Goal: Complete application form: Complete application form

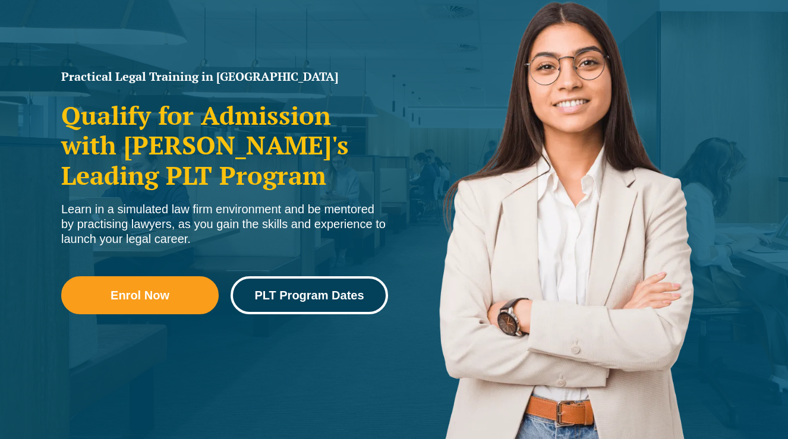
click at [290, 301] on span "PLT Program Dates" at bounding box center [308, 295] width 109 height 12
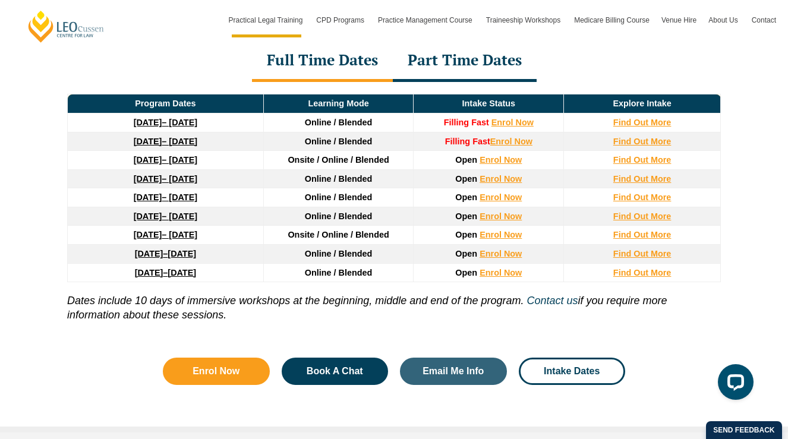
scroll to position [1656, 0]
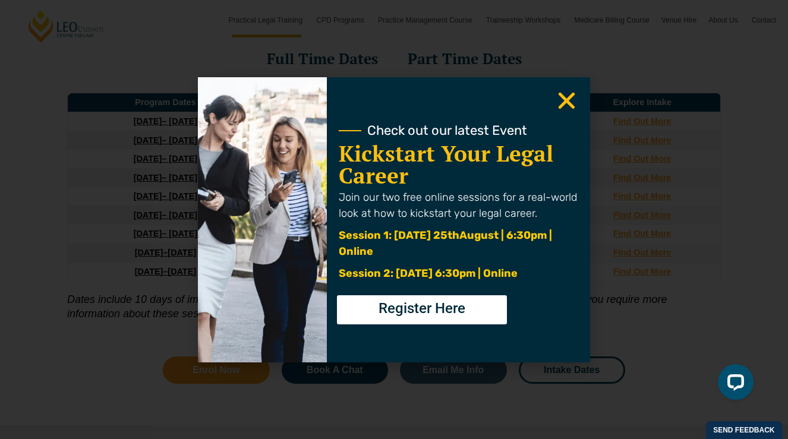
click at [573, 103] on icon "Close" at bounding box center [566, 100] width 23 height 23
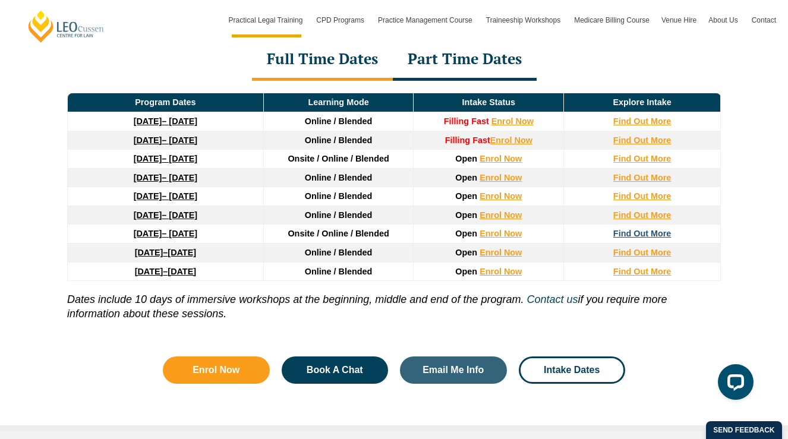
click at [643, 236] on strong "Find Out More" at bounding box center [642, 234] width 58 height 10
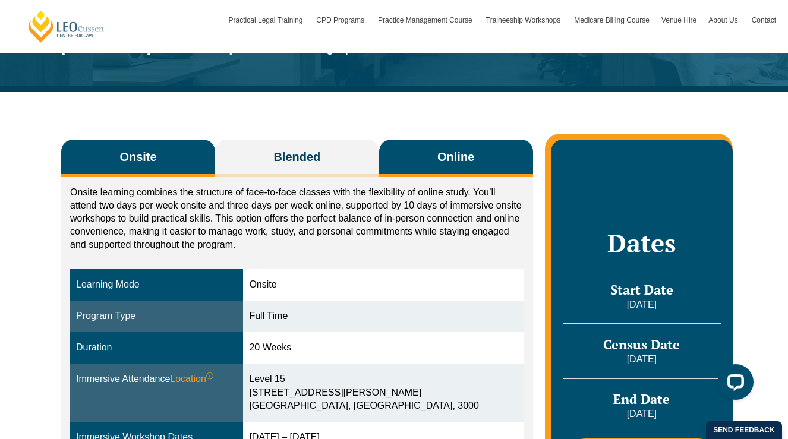
click at [467, 161] on span "Online" at bounding box center [455, 156] width 37 height 17
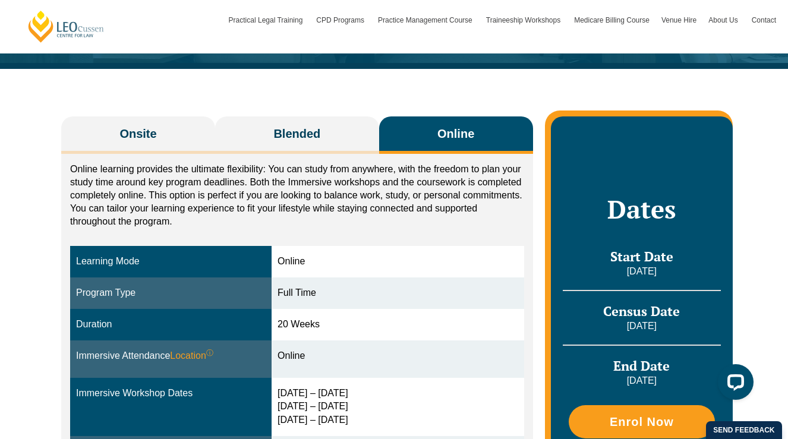
scroll to position [164, 0]
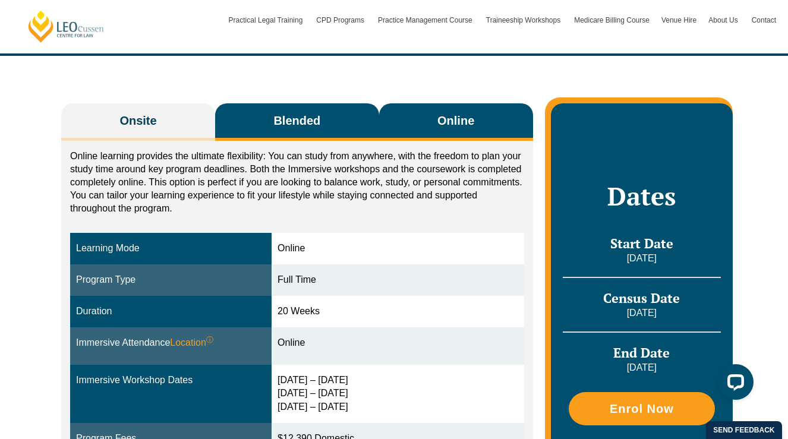
click at [325, 122] on button "Blended" at bounding box center [297, 121] width 164 height 37
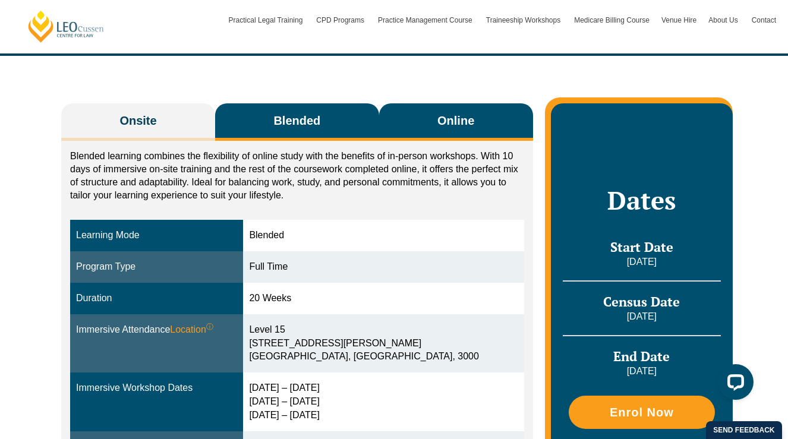
click at [444, 116] on span "Online" at bounding box center [455, 120] width 37 height 17
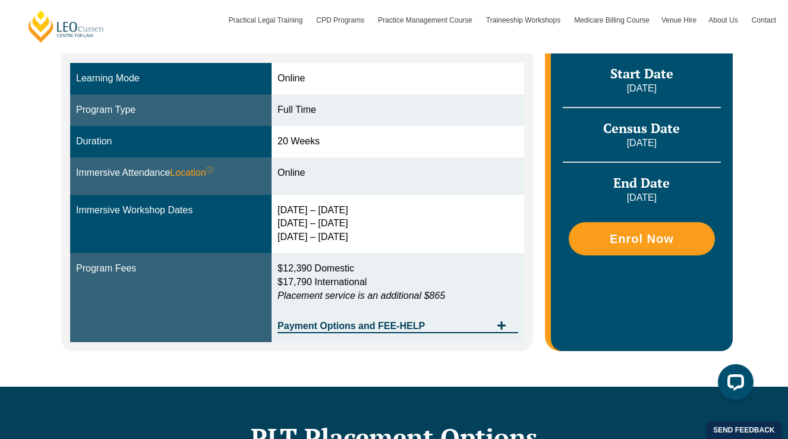
scroll to position [335, 0]
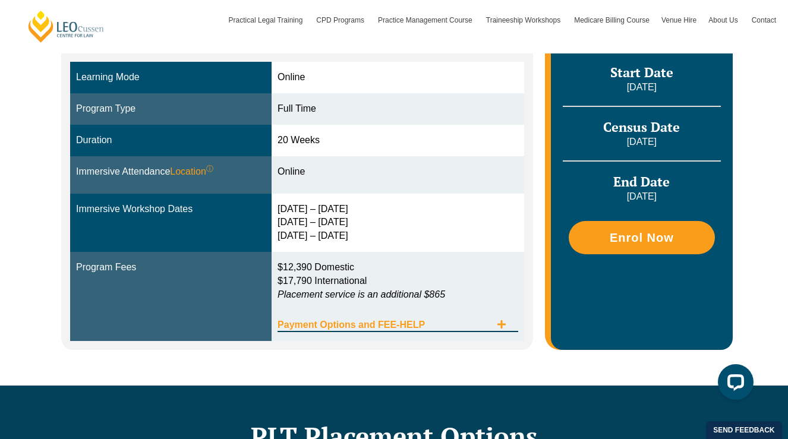
click at [427, 325] on span "Payment Options and FEE-HELP" at bounding box center [383, 325] width 213 height 10
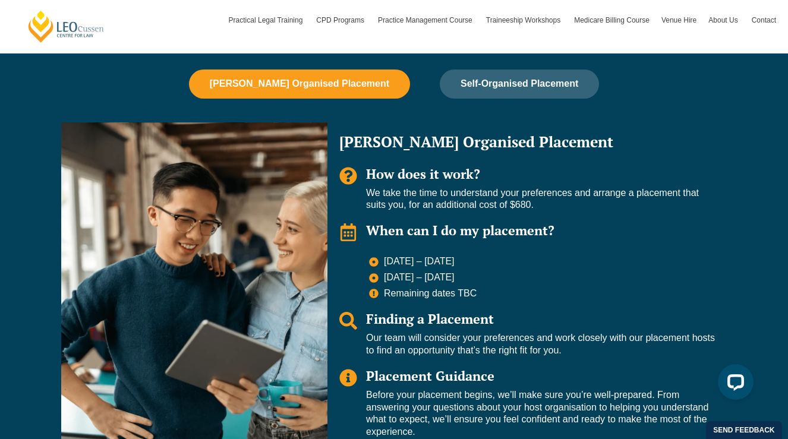
scroll to position [1140, 0]
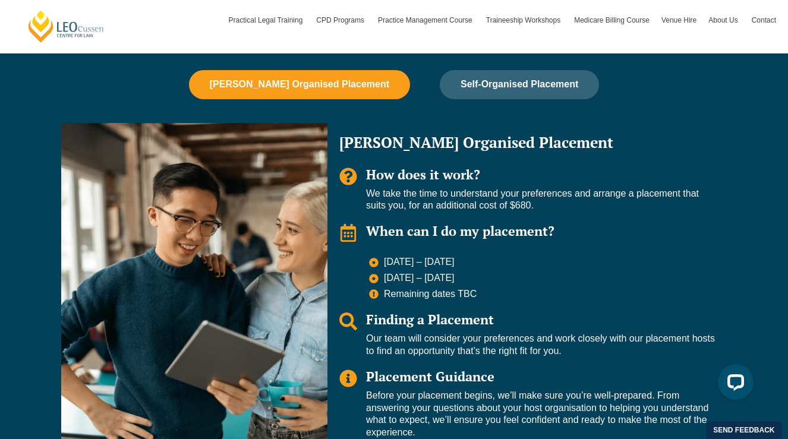
drag, startPoint x: 385, startPoint y: 264, endPoint x: 460, endPoint y: 277, distance: 75.3
click at [460, 277] on ul "1 – 19 Feb 2027 10 – 28 May 2027 Remaining dates TBC" at bounding box center [542, 278] width 346 height 44
click at [412, 272] on span "10 – 28 May 2027" at bounding box center [418, 278] width 74 height 12
click at [376, 279] on icon "Tabs. Open items with Enter or Space, close with Escape and navigate using the …" at bounding box center [374, 279] width 10 height 10
click at [376, 266] on icon "Tabs. Open items with Enter or Space, close with Escape and navigate using the …" at bounding box center [374, 263] width 10 height 10
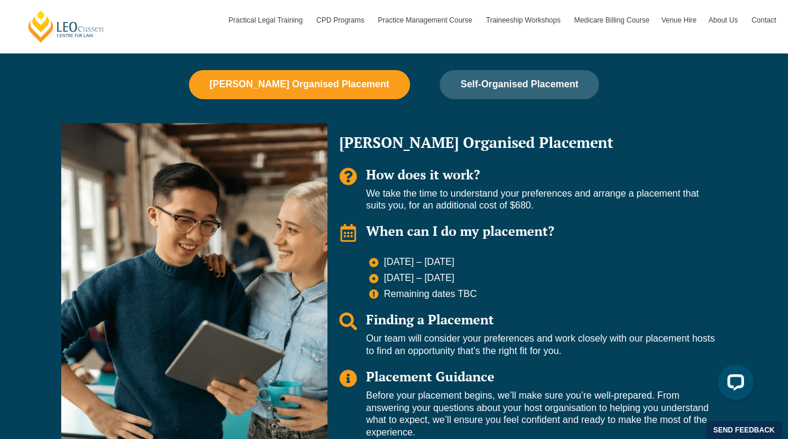
click at [388, 286] on li "10 – 28 May 2027" at bounding box center [542, 279] width 346 height 14
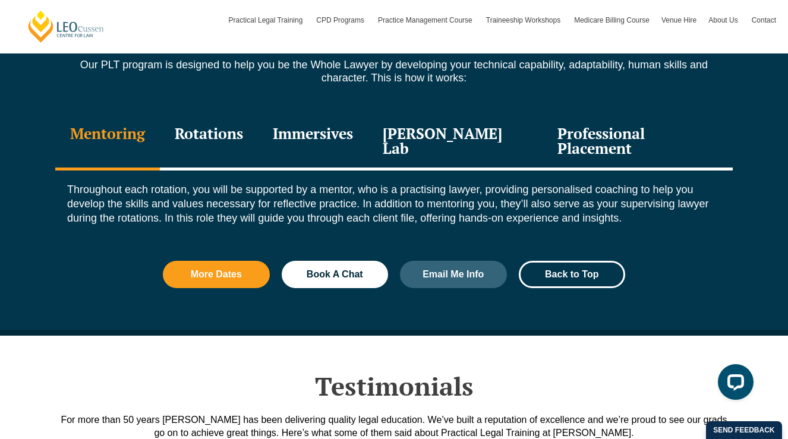
scroll to position [1657, 0]
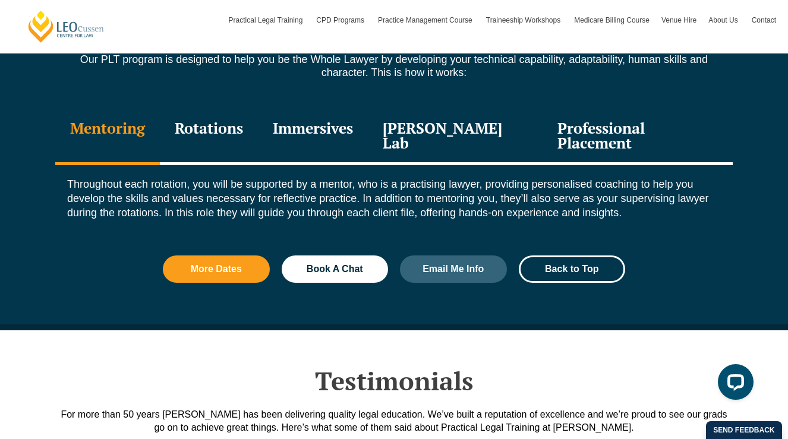
click at [235, 147] on div "Rotations" at bounding box center [209, 137] width 98 height 56
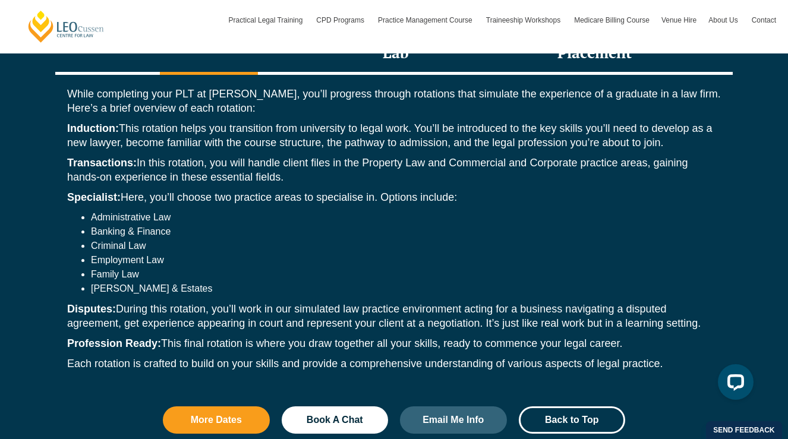
scroll to position [1753, 0]
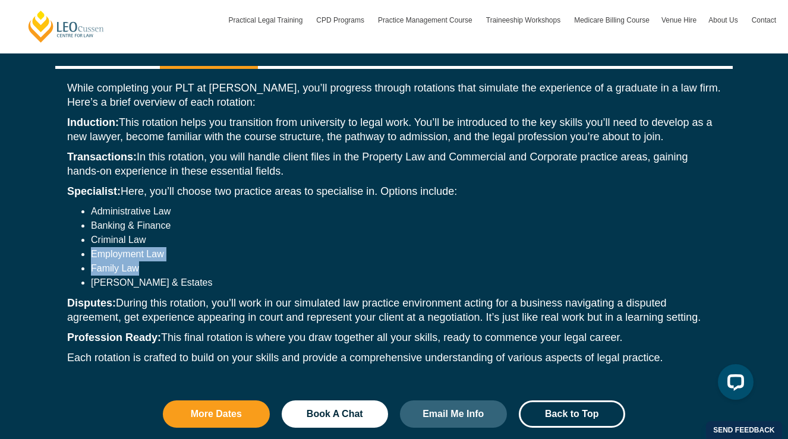
drag, startPoint x: 147, startPoint y: 254, endPoint x: 82, endPoint y: 236, distance: 67.3
click at [81, 237] on ul "Administrative Law Banking & Finance Criminal Law Employment Law Family Law Wil…" at bounding box center [393, 247] width 653 height 86
click at [186, 247] on li "Employment Law" at bounding box center [406, 254] width 630 height 14
drag, startPoint x: 80, startPoint y: 235, endPoint x: 164, endPoint y: 251, distance: 86.0
click at [164, 252] on ul "Administrative Law Banking & Finance Criminal Law Employment Law Family Law Wil…" at bounding box center [393, 247] width 653 height 86
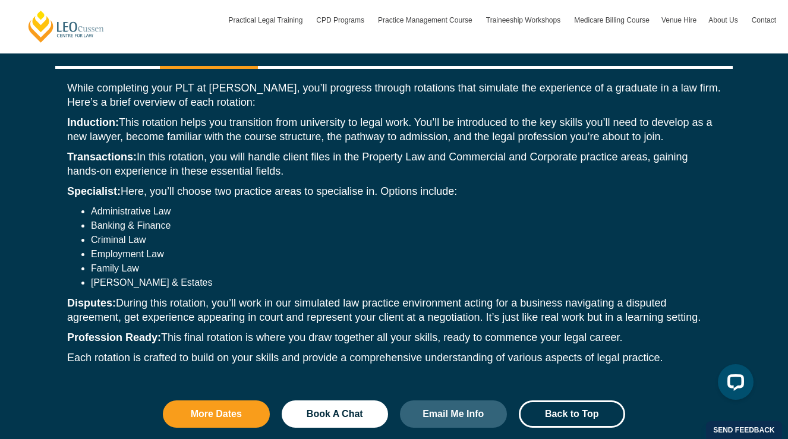
click at [188, 276] on li "[PERSON_NAME] & Estates" at bounding box center [406, 283] width 630 height 14
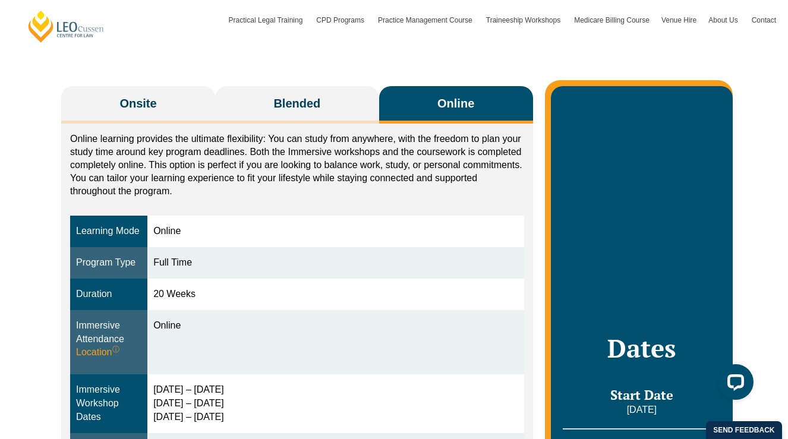
scroll to position [0, 0]
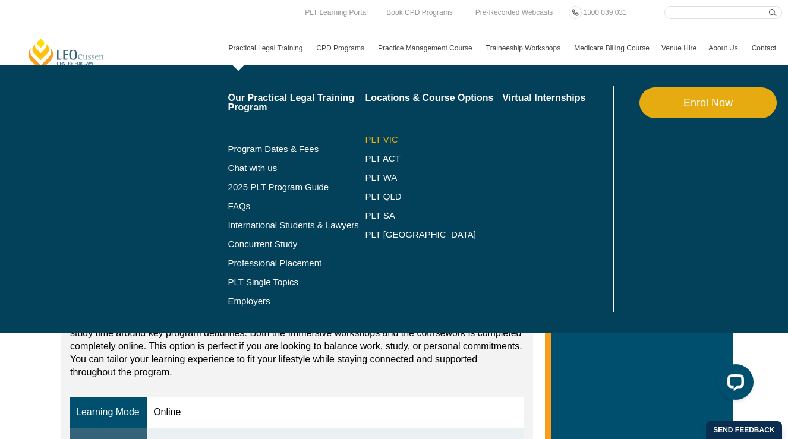
click at [368, 136] on link "PLT VIC" at bounding box center [433, 140] width 137 height 10
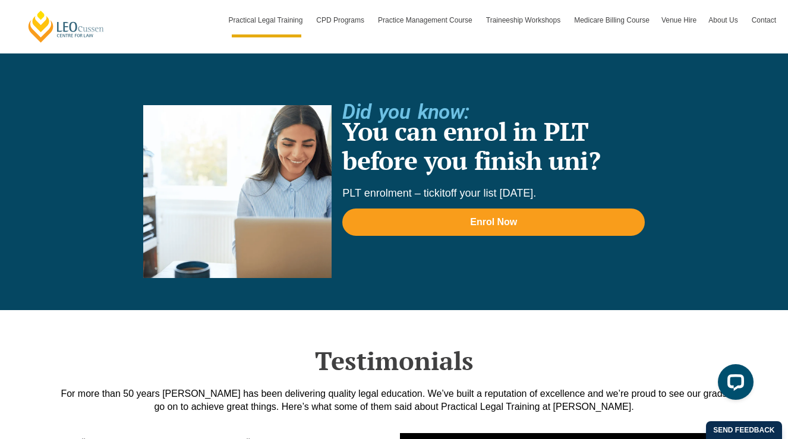
scroll to position [2573, 0]
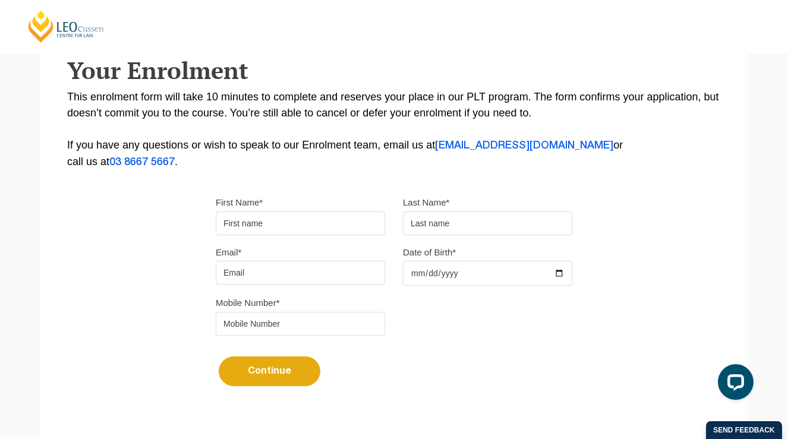
scroll to position [213, 0]
click at [328, 225] on input "First Name*" at bounding box center [300, 223] width 169 height 24
type input "Rong ([PERSON_NAME])"
type input "Zheng"
type input "blinklisa0616@gmail.com"
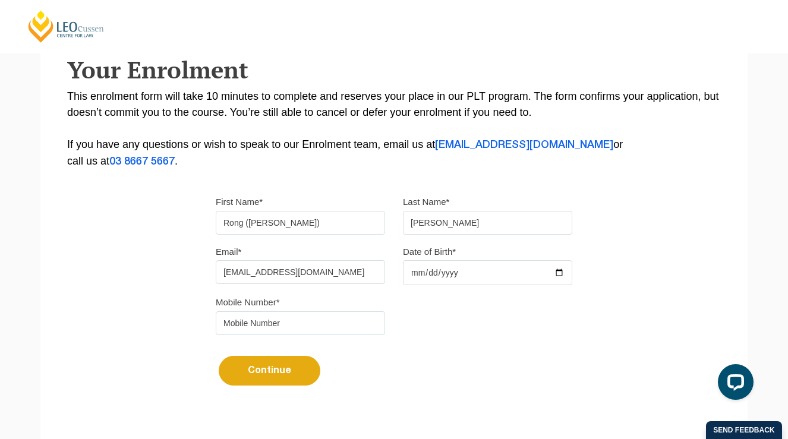
type input "0481109761"
click at [435, 271] on input "Date of Birth*" at bounding box center [487, 272] width 169 height 25
click at [420, 271] on input "Date of Birth*" at bounding box center [487, 272] width 169 height 25
type input "2003-06-16"
click at [271, 372] on button "Continue" at bounding box center [270, 371] width 102 height 30
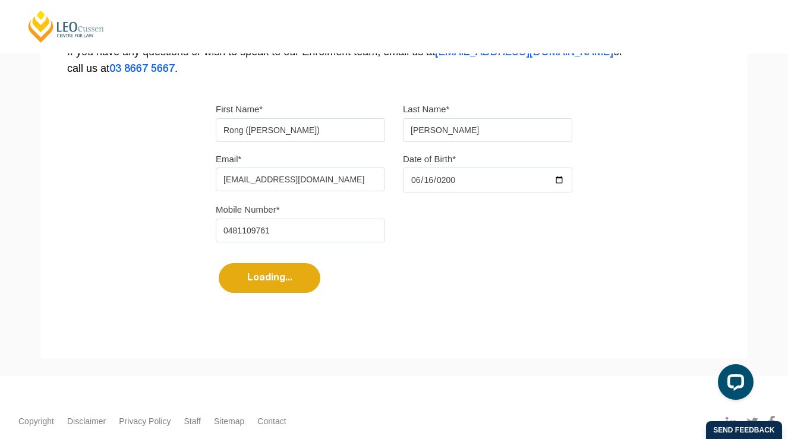
select select
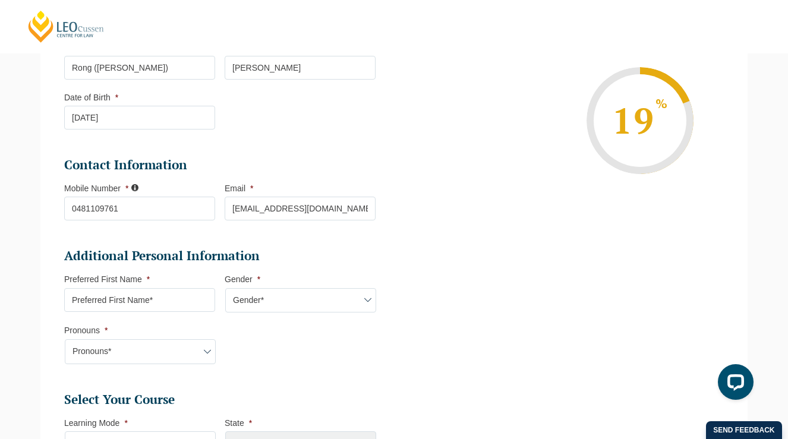
scroll to position [220, 0]
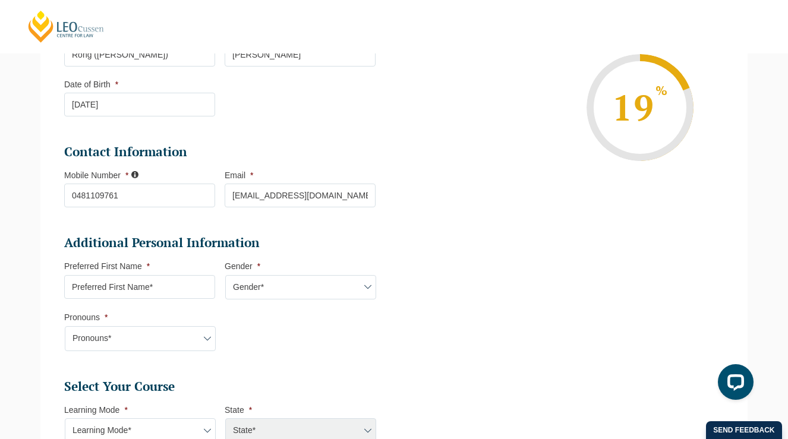
click at [191, 289] on input "Preferred First Name *" at bounding box center [139, 287] width 151 height 24
type input "l"
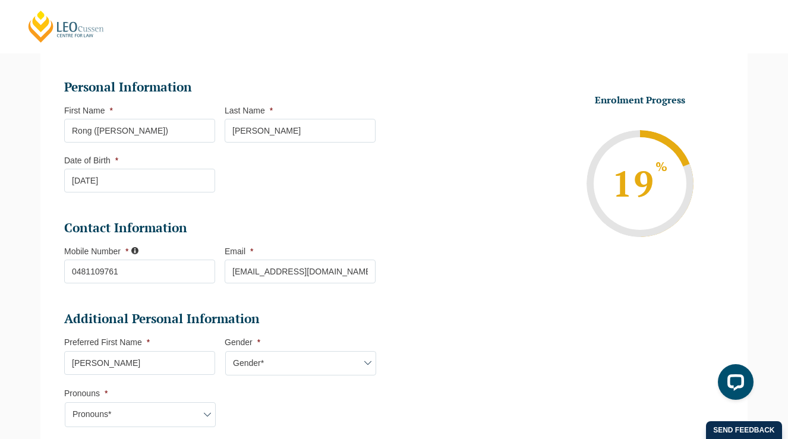
type input "Lisa"
click at [120, 122] on input "Rong (Lisa)" at bounding box center [139, 131] width 151 height 24
click at [132, 129] on input "Rong (Lisa)" at bounding box center [139, 131] width 151 height 24
type input "Rong"
click at [360, 200] on li "Personal Information First Name * Rong Last Name * Zheng Date of Birth * 16-06-…" at bounding box center [224, 142] width 321 height 126
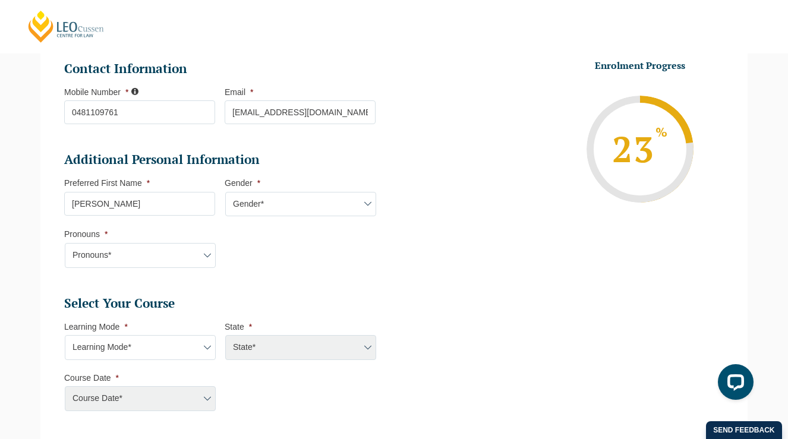
scroll to position [316, 0]
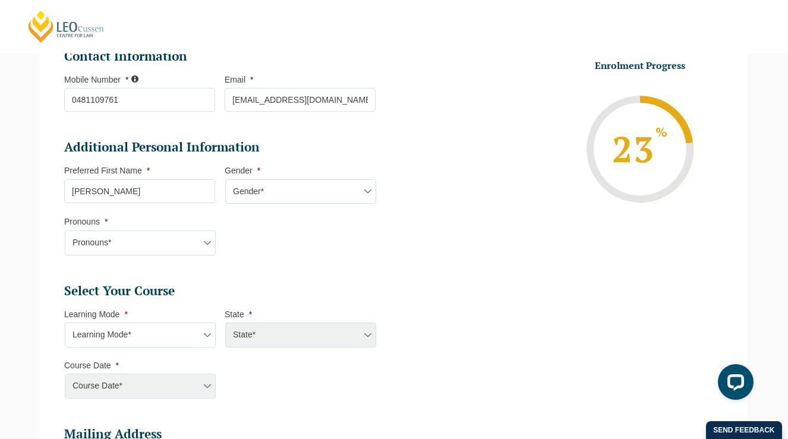
click at [260, 204] on select "Gender* Male Female Nonbinary Intersex Prefer not to disclose Other" at bounding box center [300, 191] width 151 height 25
select select "Female"
click at [225, 181] on select "Gender* Male Female Nonbinary Intersex Prefer not to disclose Other" at bounding box center [300, 191] width 151 height 25
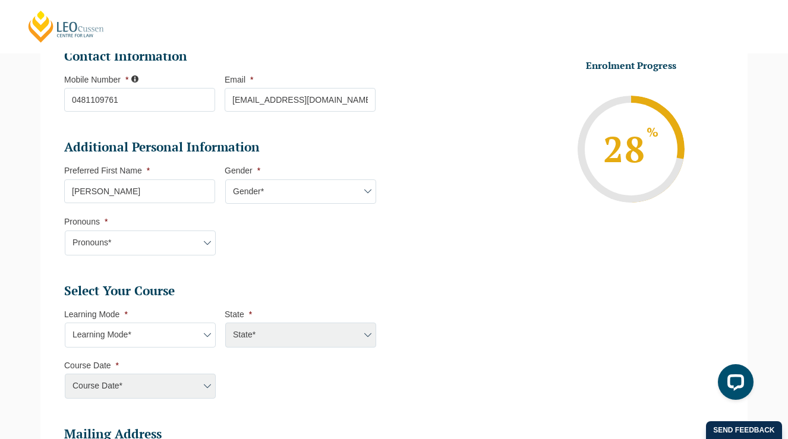
click at [154, 249] on select "Pronouns* She/Her/Hers He/Him/His They/Them/Theirs Other Prefer not to disclose" at bounding box center [140, 242] width 151 height 25
select select "She/Her/Hers"
click at [65, 232] on select "Pronouns* She/Her/Hers He/Him/His They/Them/Theirs Other Prefer not to disclose" at bounding box center [140, 242] width 151 height 25
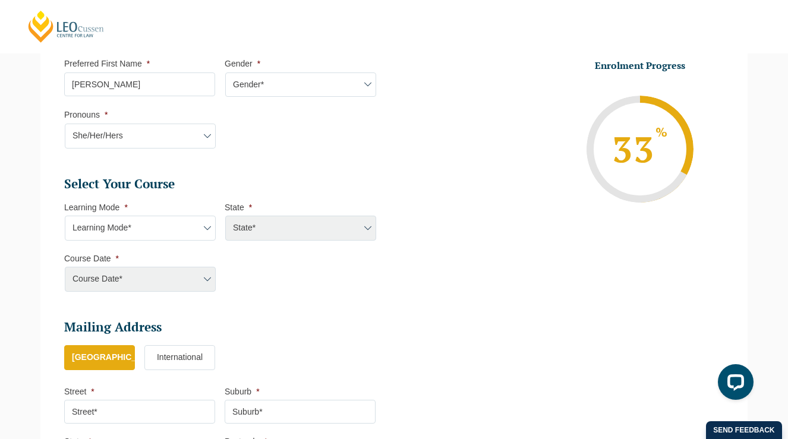
scroll to position [433, 0]
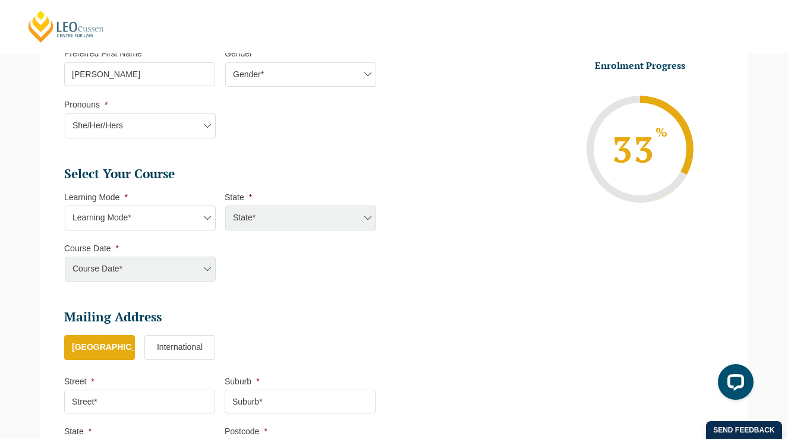
click at [167, 214] on select "Learning Mode* Online Full Time Learning Online Part Time Learning Blended Full…" at bounding box center [140, 217] width 151 height 25
select select "Online Full Time Learning"
click at [65, 207] on select "Learning Mode* Online Full Time Learning Online Part Time Learning Blended Full…" at bounding box center [140, 217] width 151 height 25
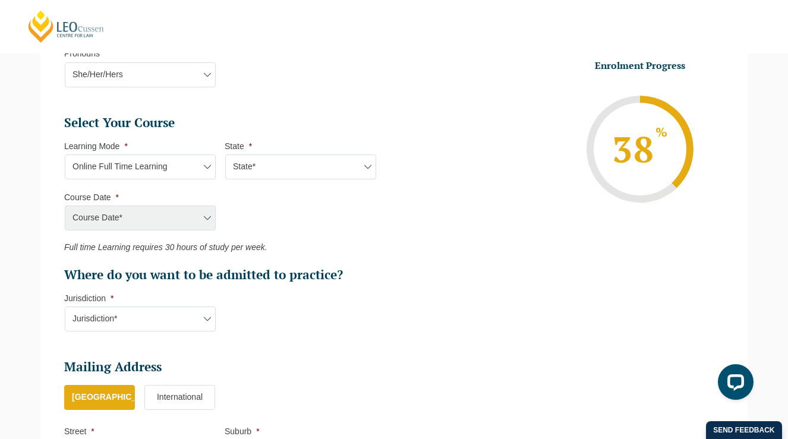
scroll to position [488, 0]
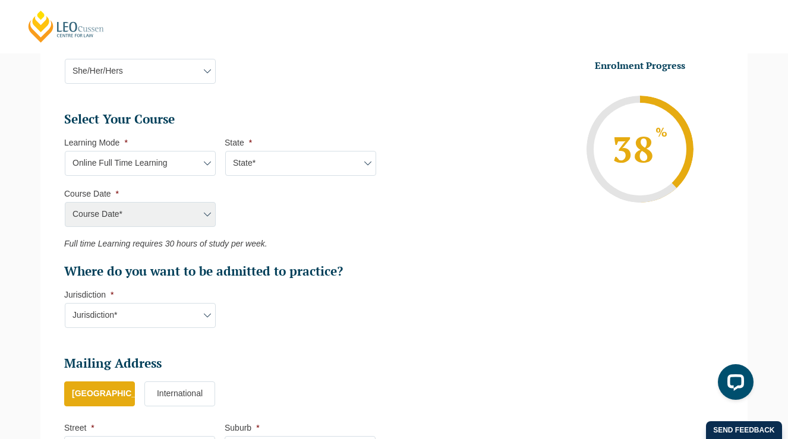
click at [290, 172] on select "State* National (ACT/NSW, VIC, QLD, SA, WA)" at bounding box center [300, 163] width 151 height 25
select select "National (ACT/NSW, VIC, QLD, SA, WA)"
click at [225, 152] on select "State* National (ACT/NSW, VIC, QLD, SA, WA)" at bounding box center [300, 163] width 151 height 25
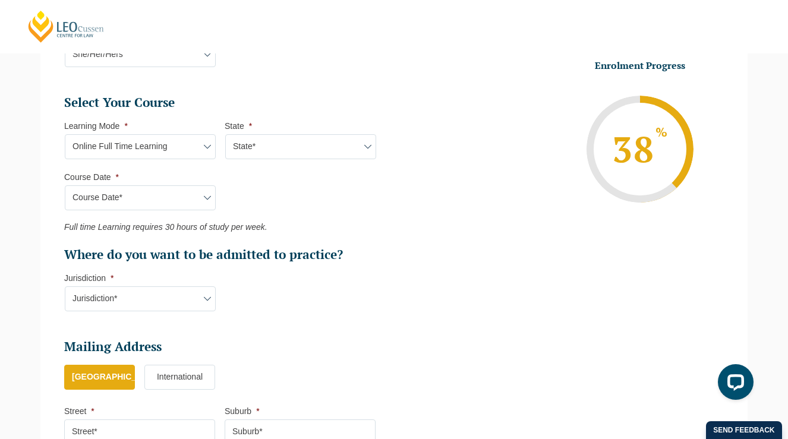
click at [181, 202] on select "Course Date* September 2025 (22-Sep-2025 to 20-Feb-2026) December 2025 (08-Dec-…" at bounding box center [140, 197] width 151 height 25
select select "August 2026 (03-Aug-2026 to 18-Dec-2026)"
click at [65, 186] on select "Course Date* September 2025 (22-Sep-2025 to 20-Feb-2026) December 2025 (08-Dec-…" at bounding box center [140, 197] width 151 height 25
type input "Intake 08 August 2026 FT"
type input "Practical Legal Training (NAT)"
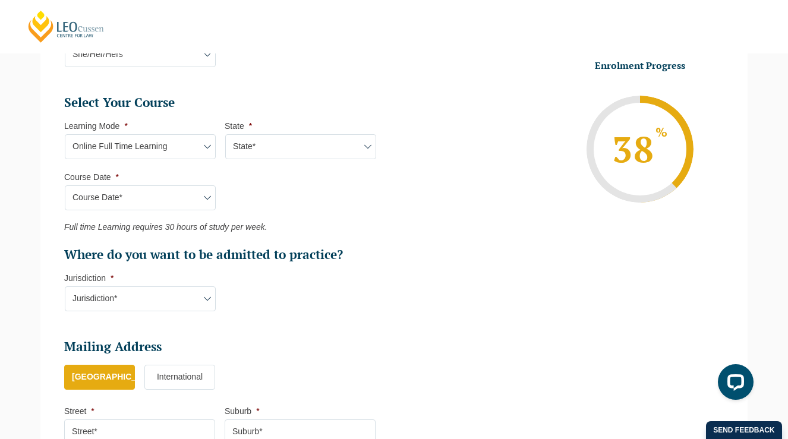
select select "NAT PLT (AUG) 2026 Full Time Online"
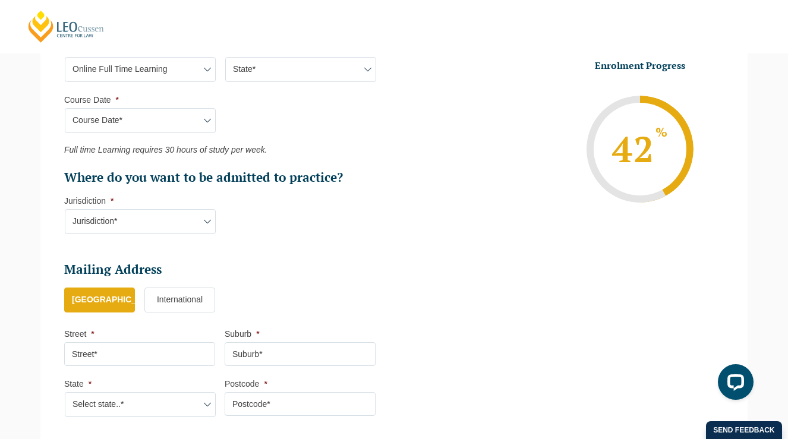
scroll to position [591, 0]
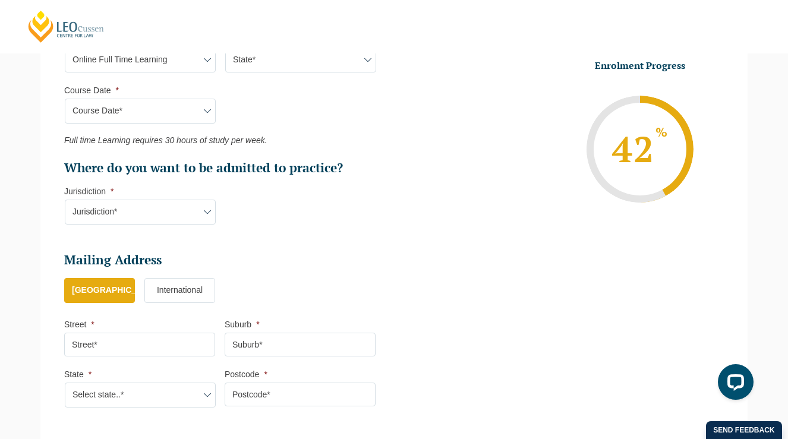
click at [176, 220] on select "Jurisdiction* VIC ACT/NSW SA WA QLD" at bounding box center [140, 212] width 151 height 25
select select "VIC"
click at [65, 201] on select "Jurisdiction* VIC ACT/NSW SA WA QLD" at bounding box center [140, 212] width 151 height 25
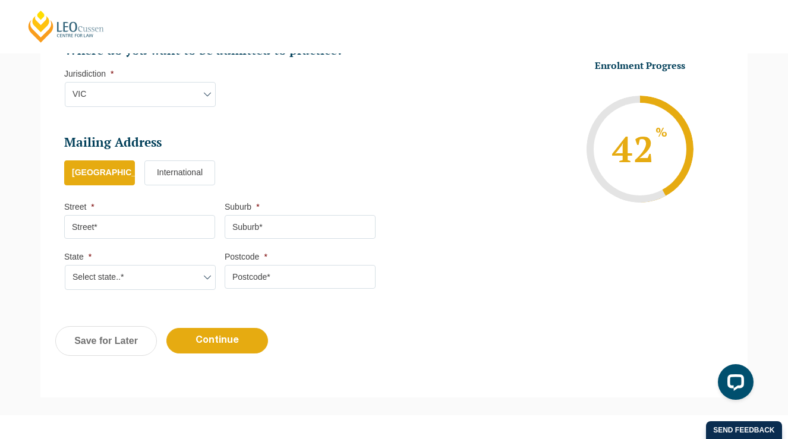
scroll to position [710, 0]
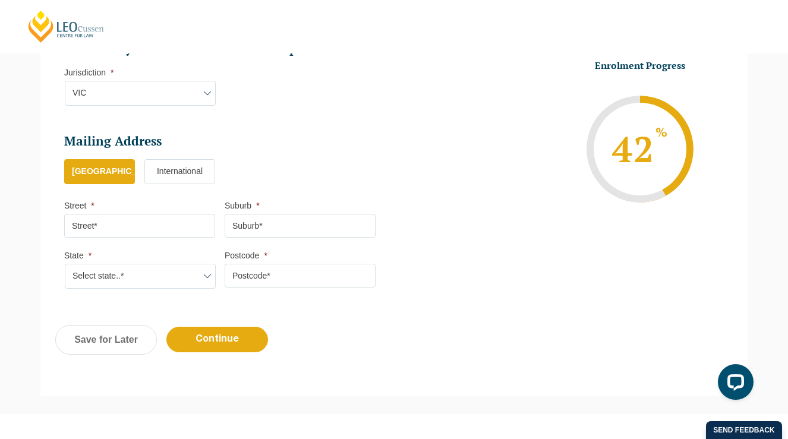
click at [145, 227] on input "Street *" at bounding box center [139, 226] width 151 height 24
type input "13 gregory court key"
type input "Keysborough"
select select "VIC"
type input "3173"
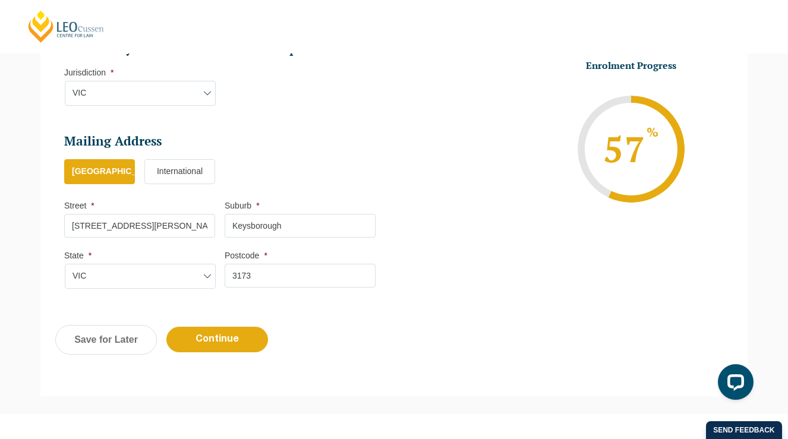
type input "13 gregory court"
click at [361, 154] on ul "Mailing Address Mailing Country * Australia International Street * 13 gregory c…" at bounding box center [224, 165] width 321 height 64
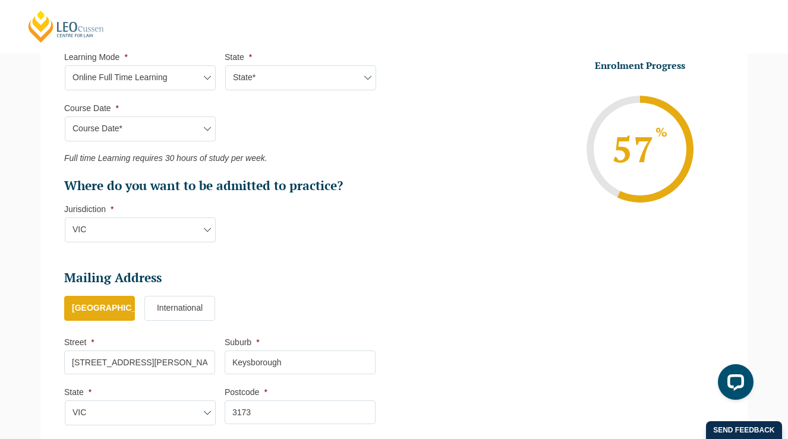
scroll to position [716, 0]
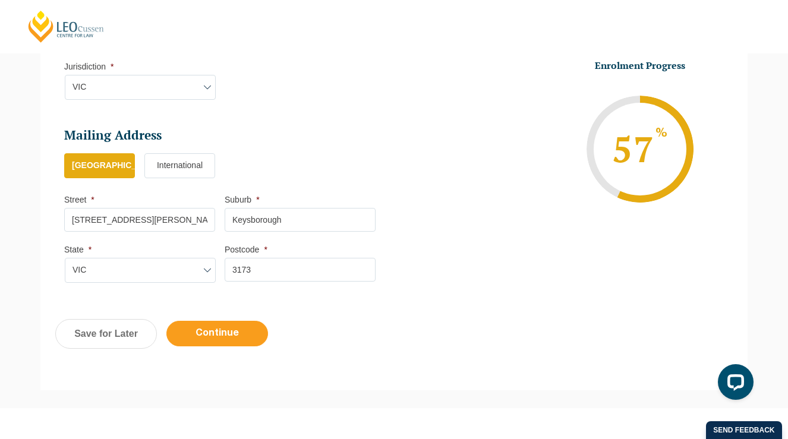
click at [229, 337] on input "Continue" at bounding box center [217, 334] width 102 height 26
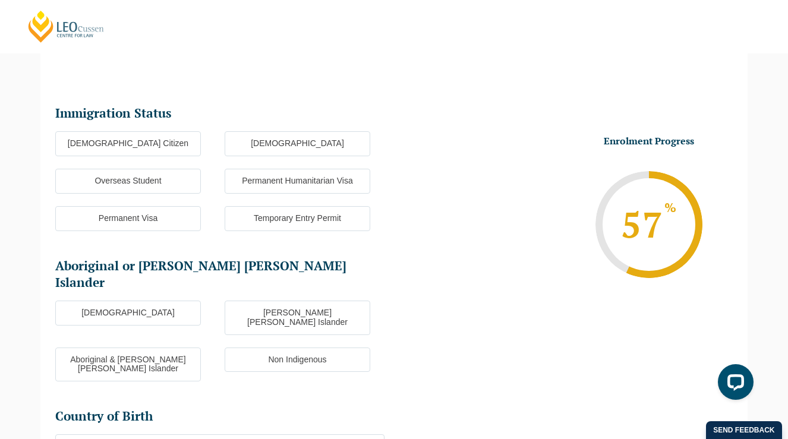
scroll to position [103, 0]
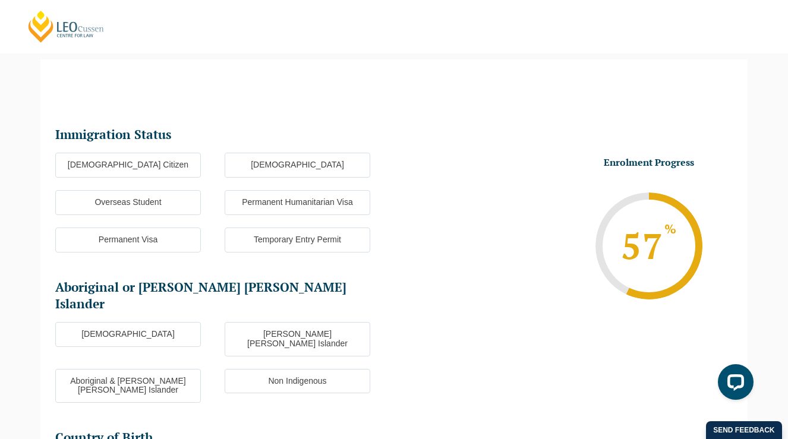
click at [143, 171] on label "[DEMOGRAPHIC_DATA] Citizen" at bounding box center [128, 165] width 146 height 25
click at [0, 0] on input "[DEMOGRAPHIC_DATA] Citizen" at bounding box center [0, 0] width 0 height 0
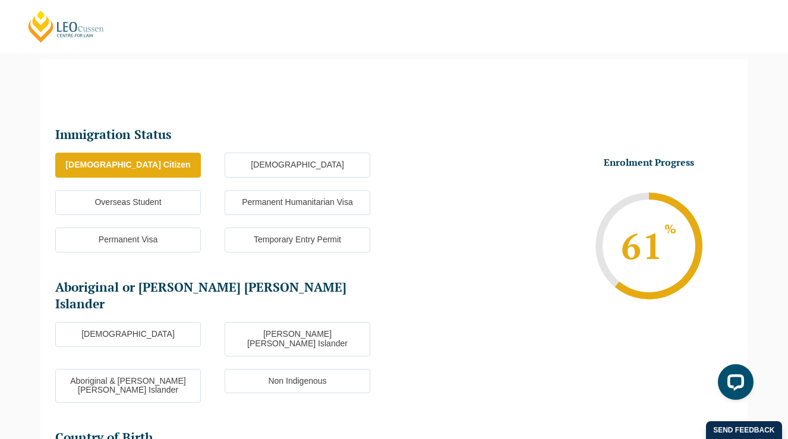
click at [253, 369] on label "Non Indigenous" at bounding box center [297, 381] width 146 height 25
click at [0, 0] on input "Non Indigenous" at bounding box center [0, 0] width 0 height 0
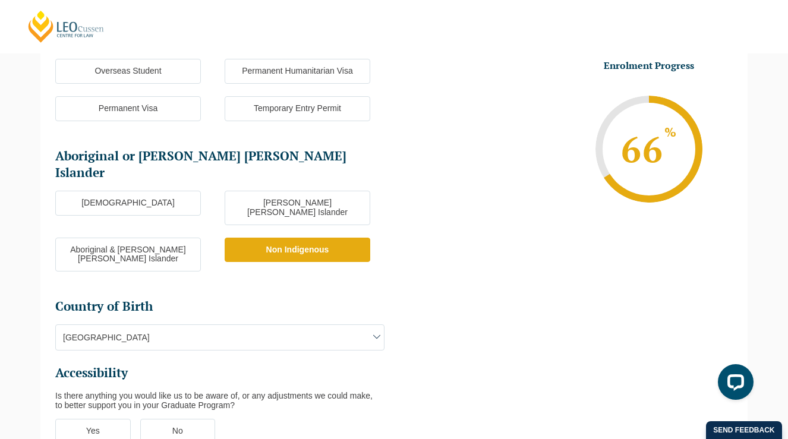
scroll to position [260, 0]
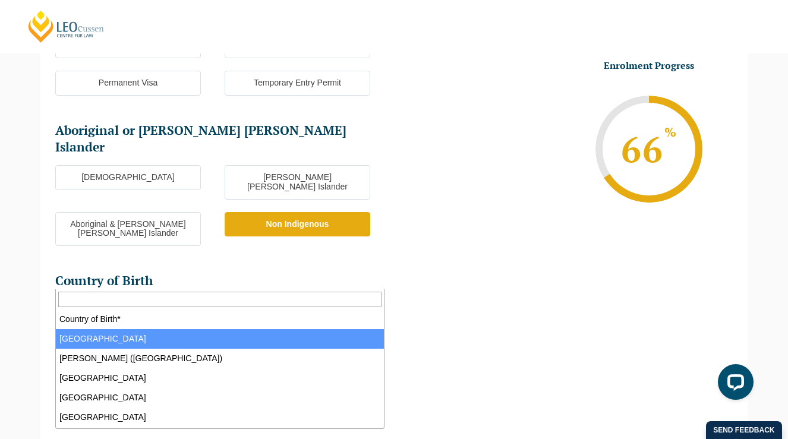
click at [200, 299] on span "[GEOGRAPHIC_DATA]" at bounding box center [220, 311] width 328 height 25
click at [161, 300] on input "Search" at bounding box center [219, 299] width 323 height 15
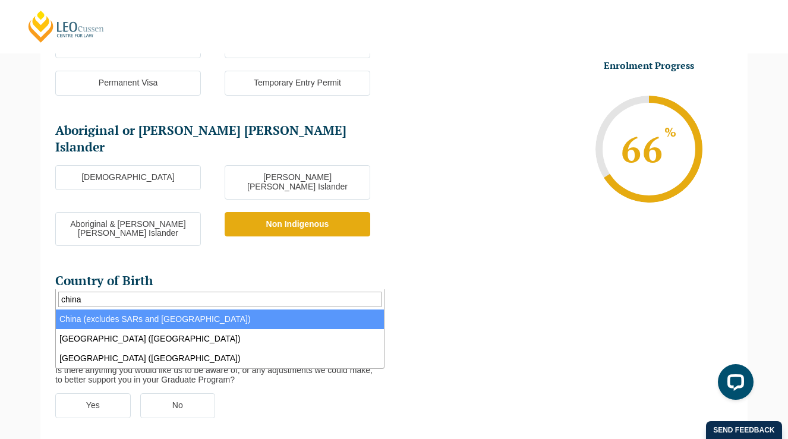
type input "china"
select select "China (excludes SARs and Taiwan) 6101"
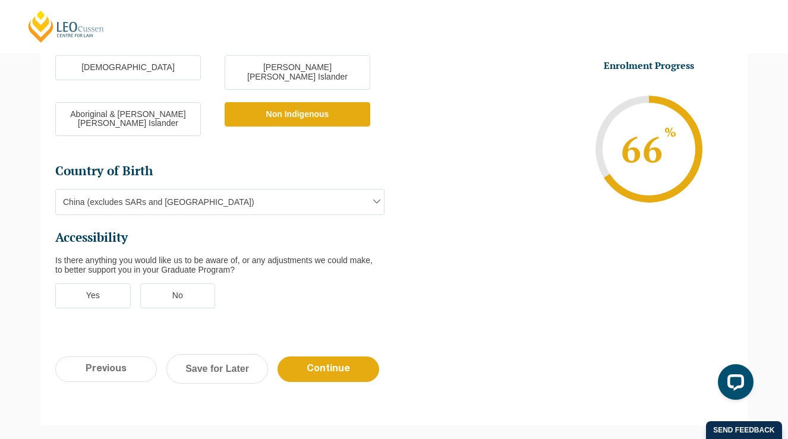
scroll to position [374, 0]
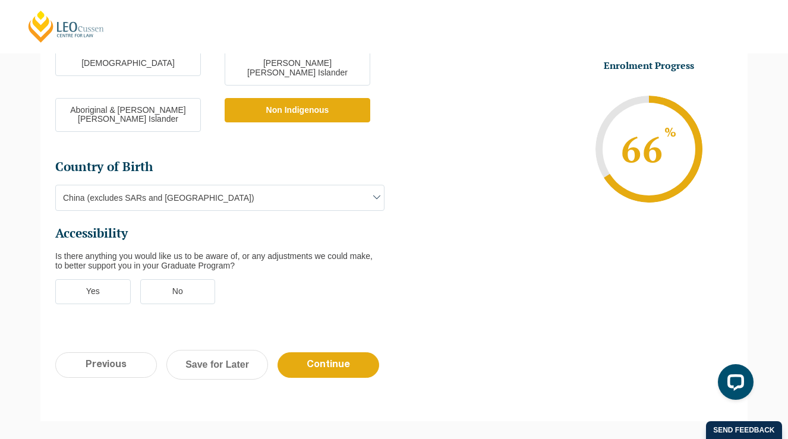
click at [190, 279] on label "No" at bounding box center [177, 291] width 75 height 25
click at [0, 0] on input "No" at bounding box center [0, 0] width 0 height 0
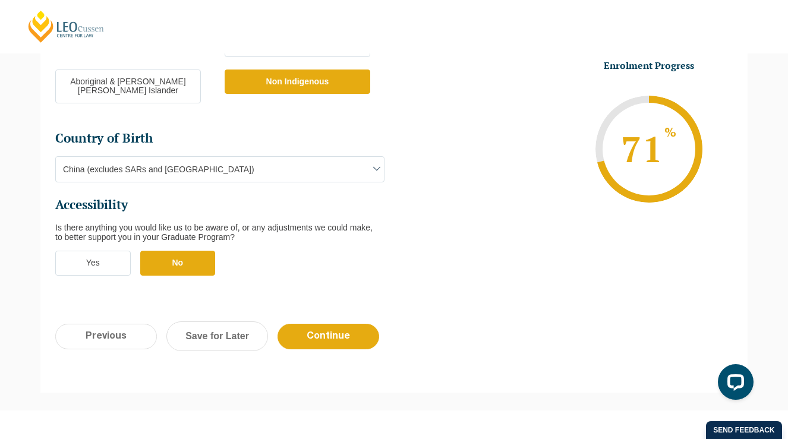
scroll to position [409, 0]
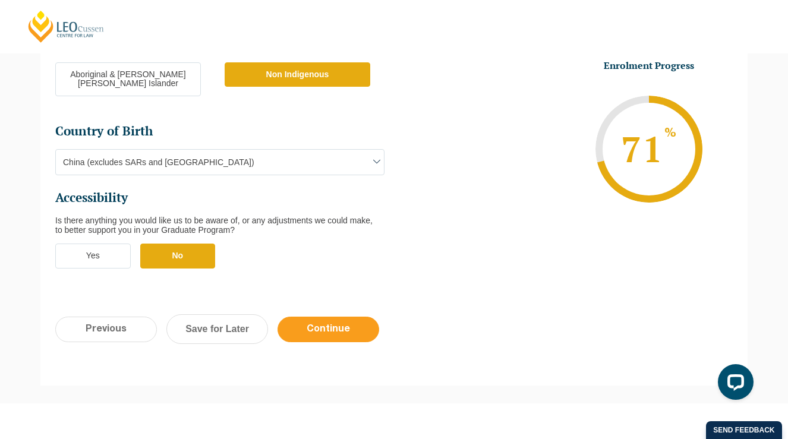
click at [320, 317] on input "Continue" at bounding box center [328, 330] width 102 height 26
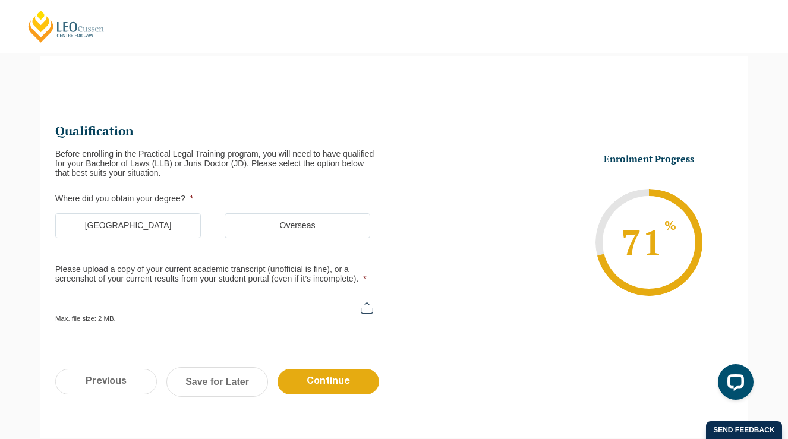
scroll to position [103, 0]
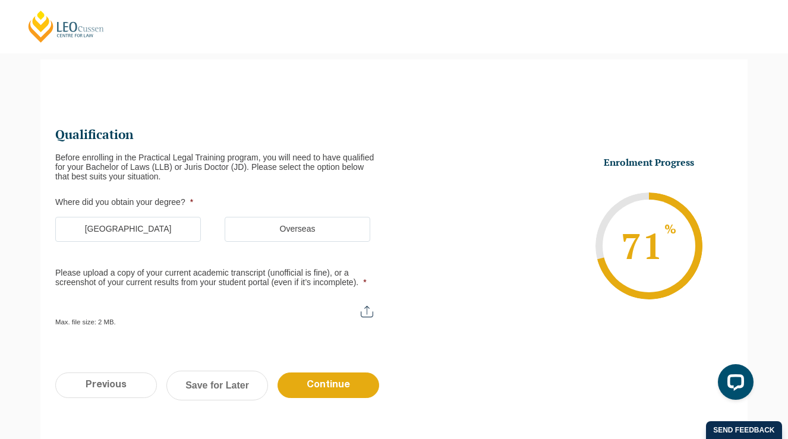
click at [137, 227] on label "Australia" at bounding box center [128, 229] width 146 height 25
click at [0, 0] on input "Australia" at bounding box center [0, 0] width 0 height 0
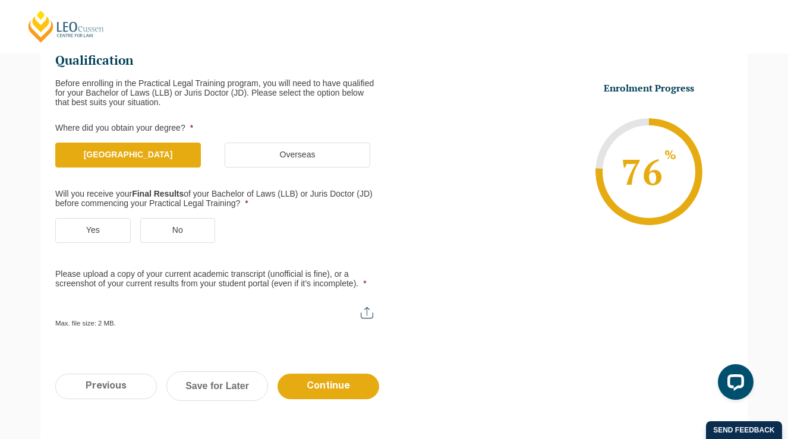
scroll to position [178, 0]
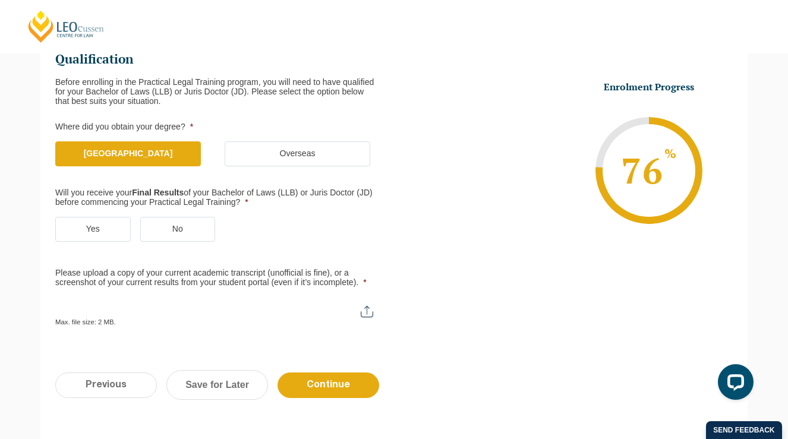
click at [115, 235] on label "Yes" at bounding box center [92, 229] width 75 height 25
click at [0, 0] on input "Yes" at bounding box center [0, 0] width 0 height 0
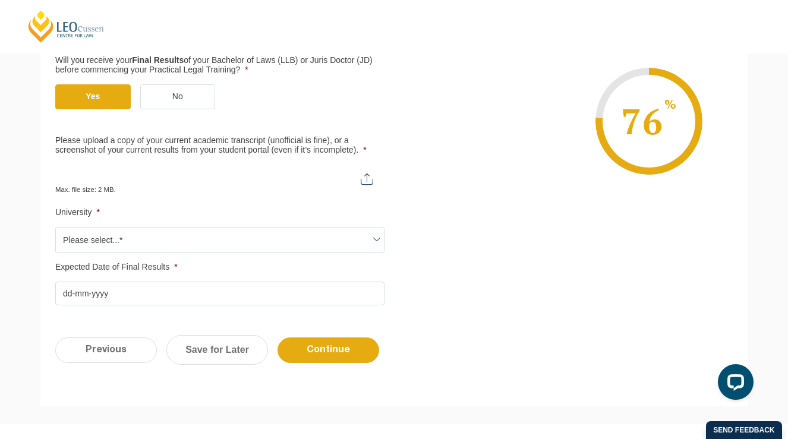
scroll to position [311, 0]
click at [125, 240] on span "Please select...*" at bounding box center [220, 239] width 328 height 25
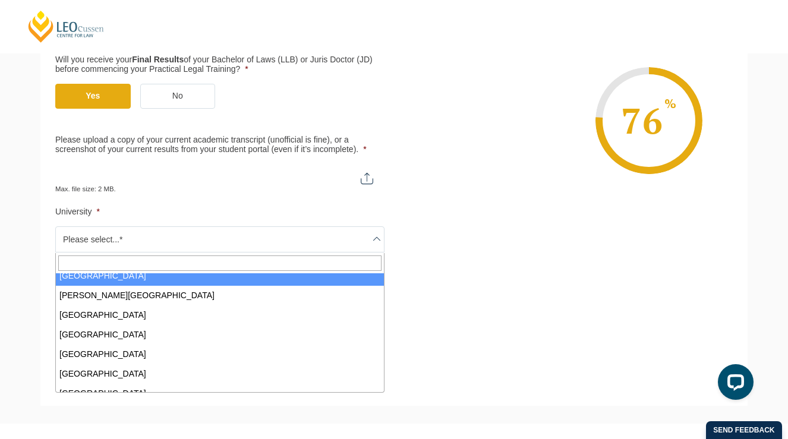
scroll to position [331, 0]
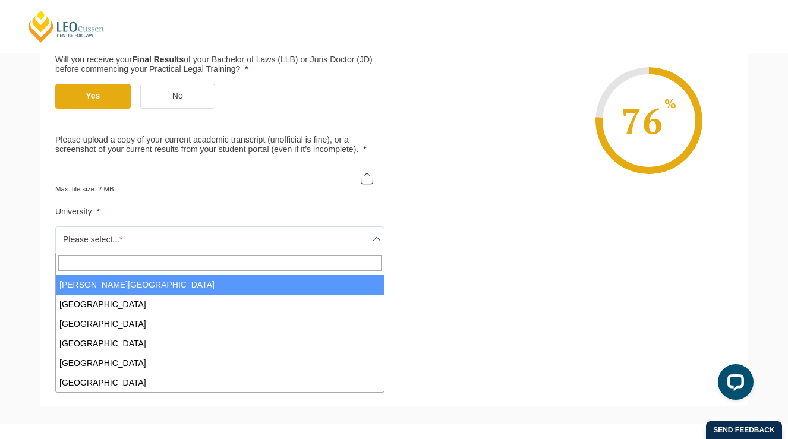
click at [433, 207] on li "Enrolment Progress 76 % Form Progress Download Course Guide enrolment@leocussen…" at bounding box center [563, 120] width 339 height 179
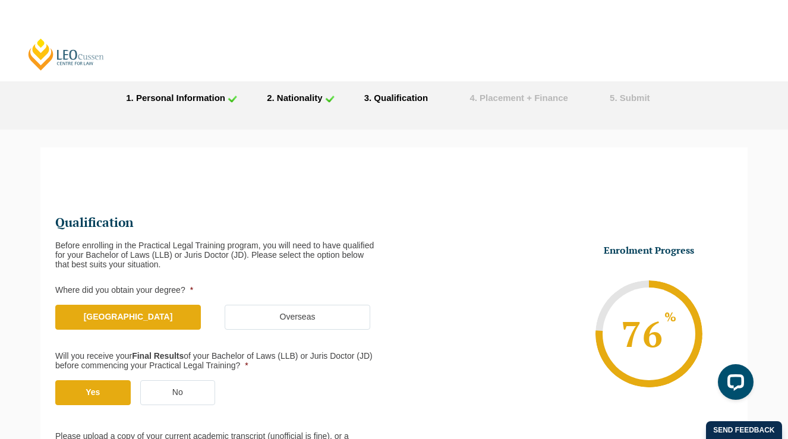
scroll to position [0, 0]
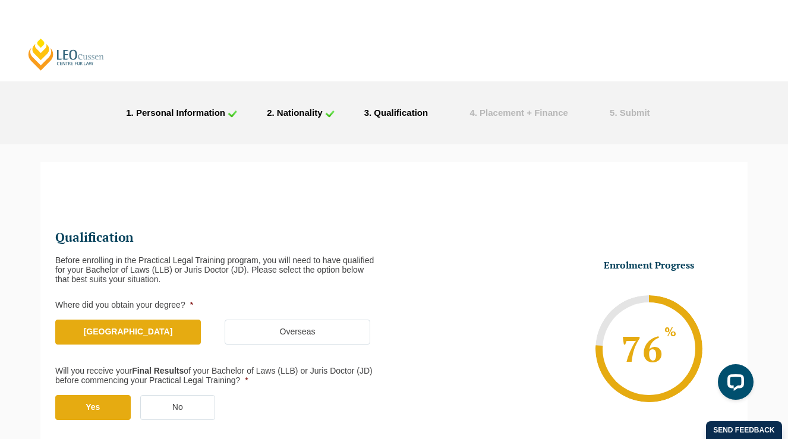
click at [71, 56] on link "[PERSON_NAME] Centre for Law" at bounding box center [66, 54] width 79 height 34
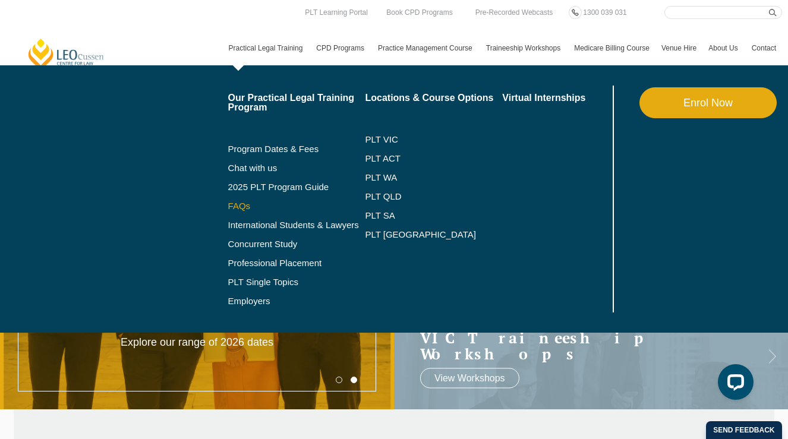
click at [230, 204] on link "FAQs" at bounding box center [296, 206] width 137 height 10
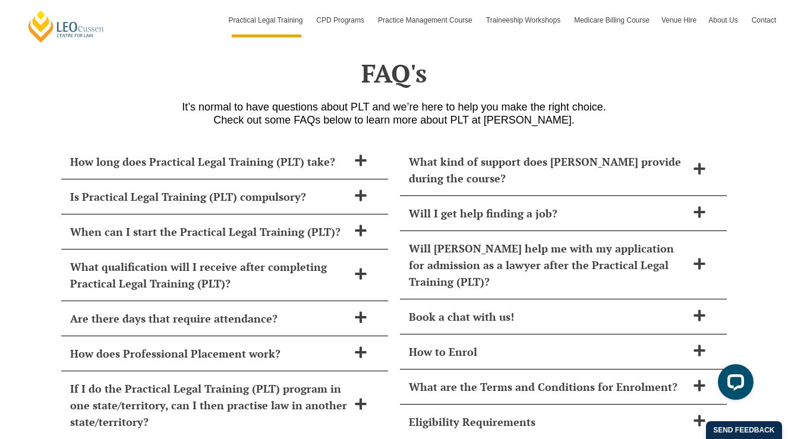
scroll to position [5084, 0]
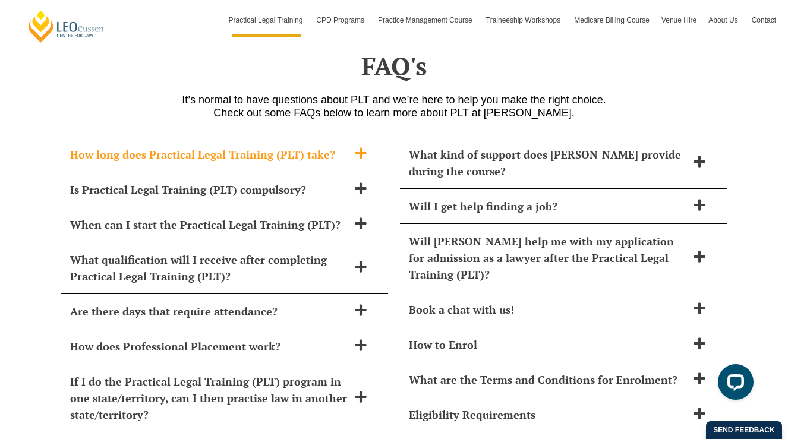
click at [314, 146] on span "How long does Practical Legal Training (PLT) take?" at bounding box center [209, 154] width 278 height 17
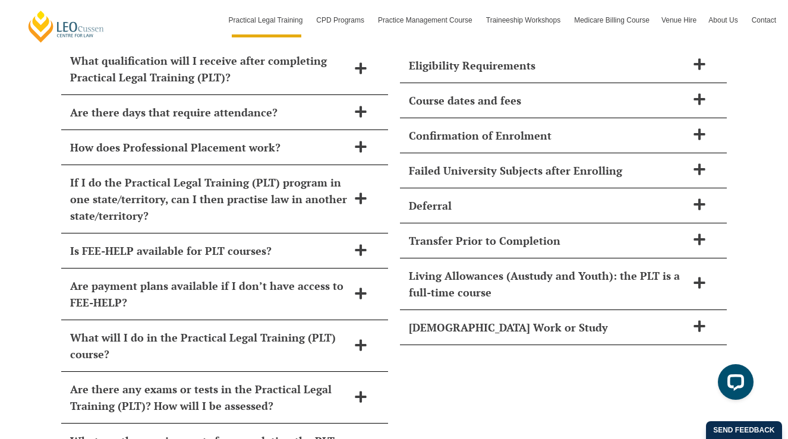
scroll to position [5423, 0]
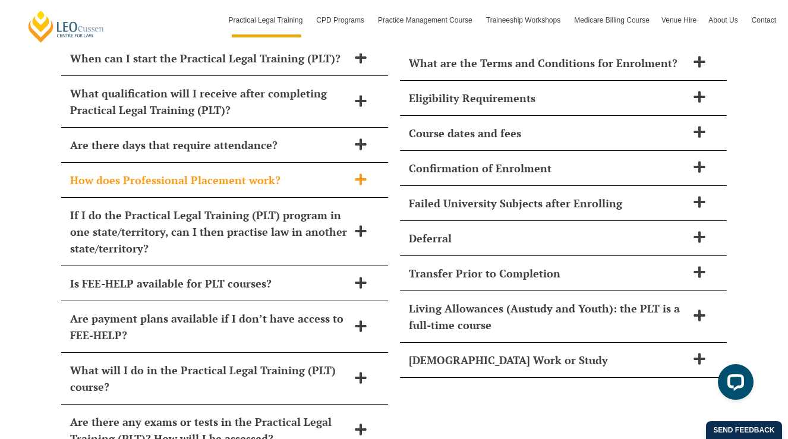
click at [309, 172] on span "How does Professional Placement work?" at bounding box center [209, 180] width 278 height 17
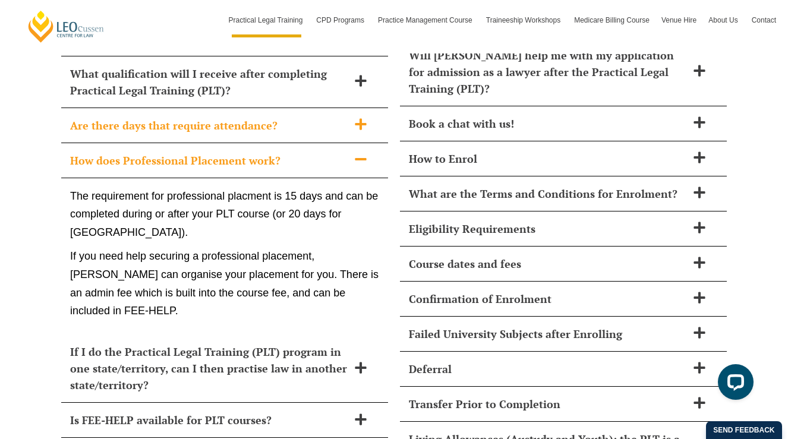
scroll to position [5251, 0]
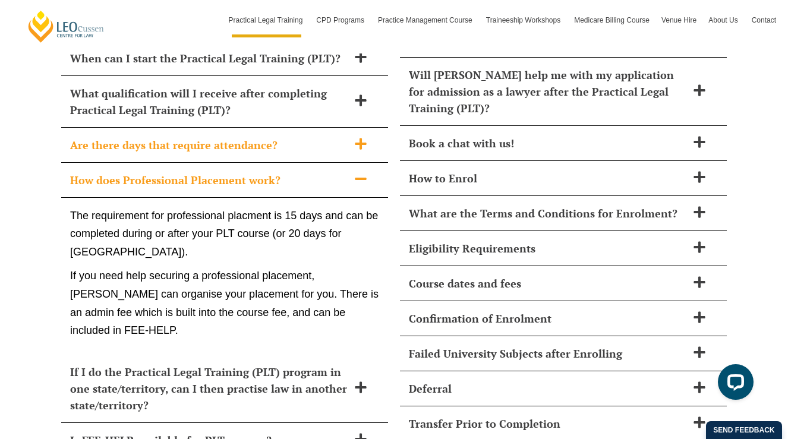
click at [310, 137] on span "Are there days that require attendance?" at bounding box center [209, 145] width 278 height 17
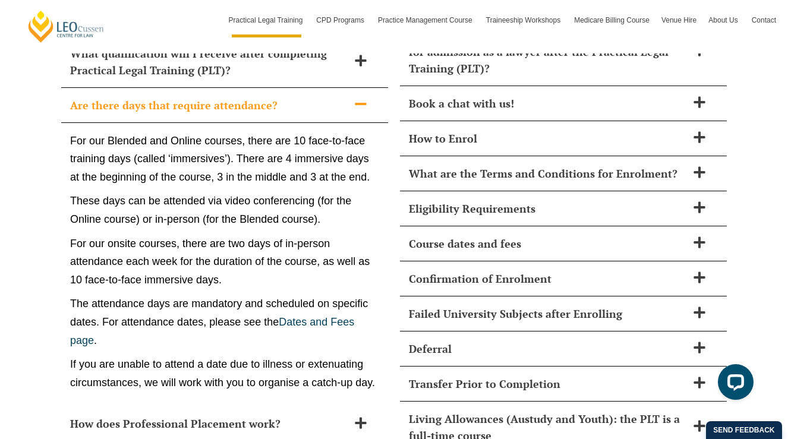
scroll to position [5289, 0]
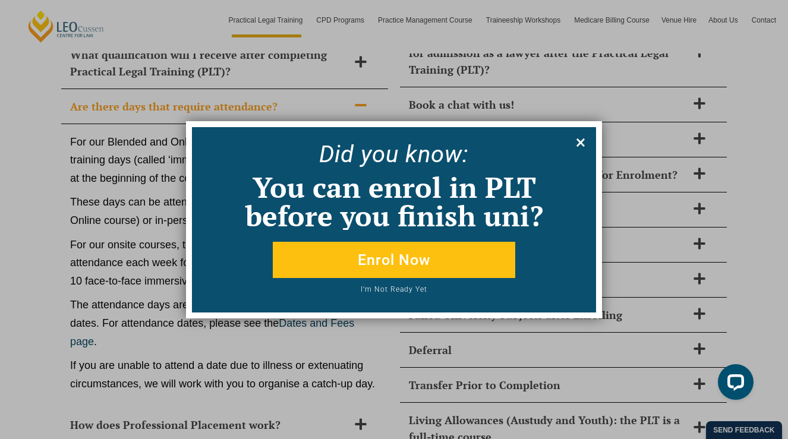
click at [584, 138] on icon at bounding box center [580, 142] width 13 height 13
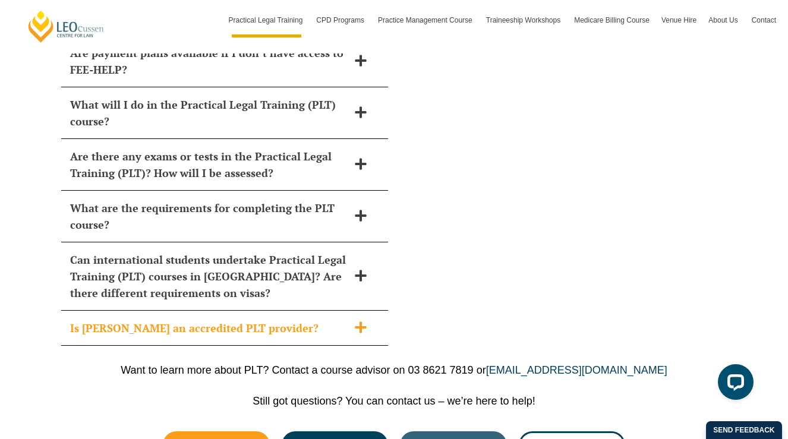
click at [224, 320] on span "Is Leo Cussen an accredited PLT provider?" at bounding box center [209, 328] width 278 height 17
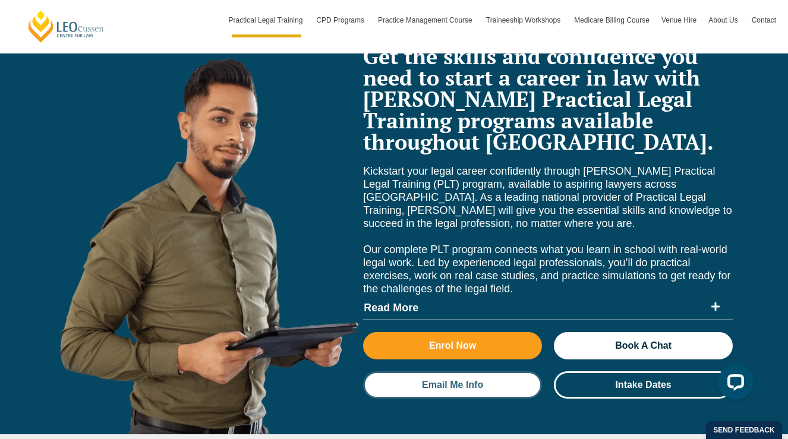
scroll to position [4653, 0]
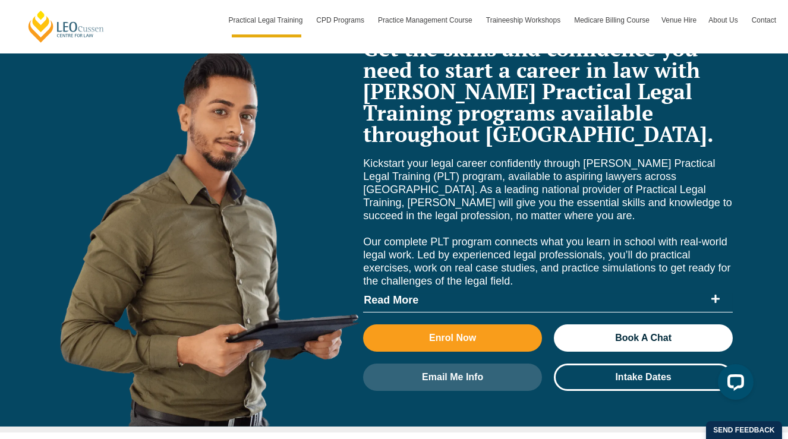
click at [676, 295] on span "Read More" at bounding box center [533, 300] width 341 height 11
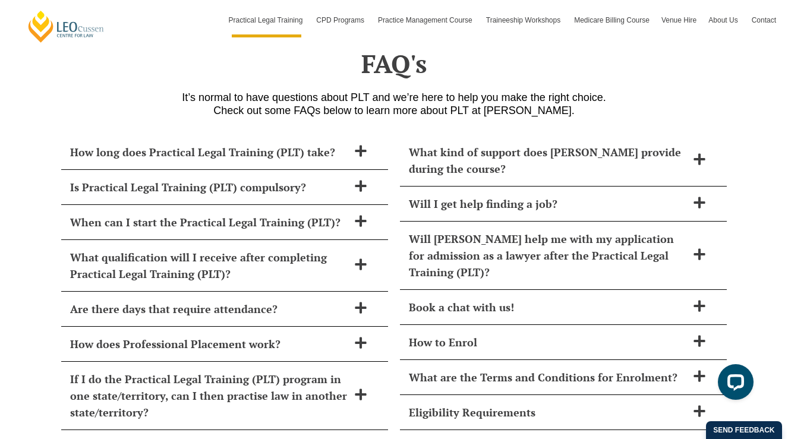
scroll to position [5473, 0]
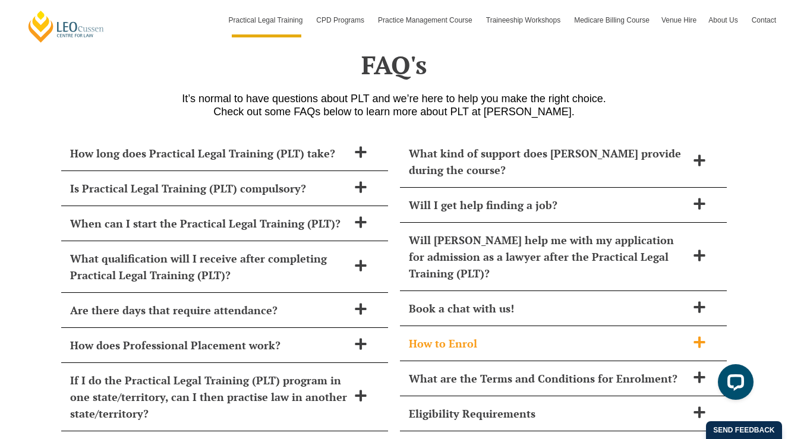
click at [535, 335] on span "How to Enrol" at bounding box center [548, 343] width 278 height 17
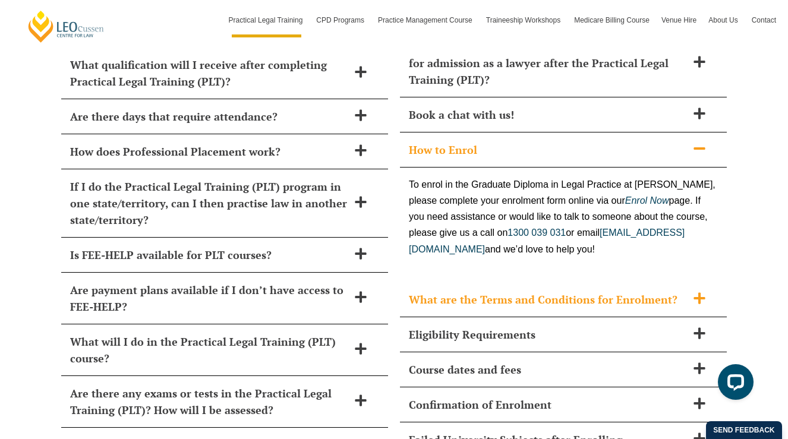
scroll to position [5674, 0]
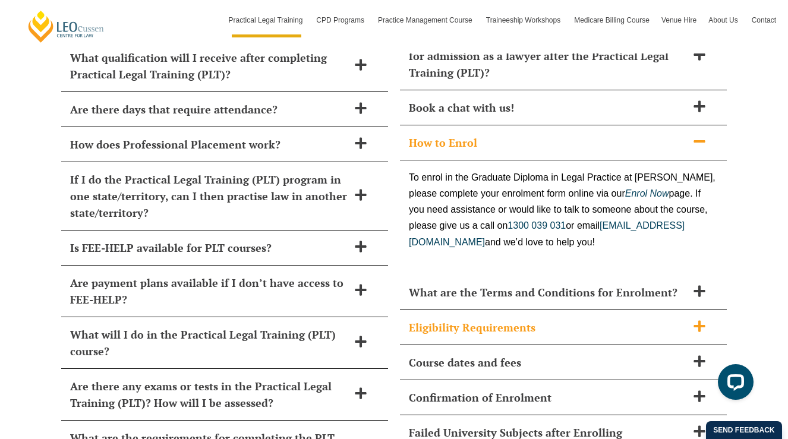
click at [514, 319] on span "Eligibility Requirements" at bounding box center [548, 327] width 278 height 17
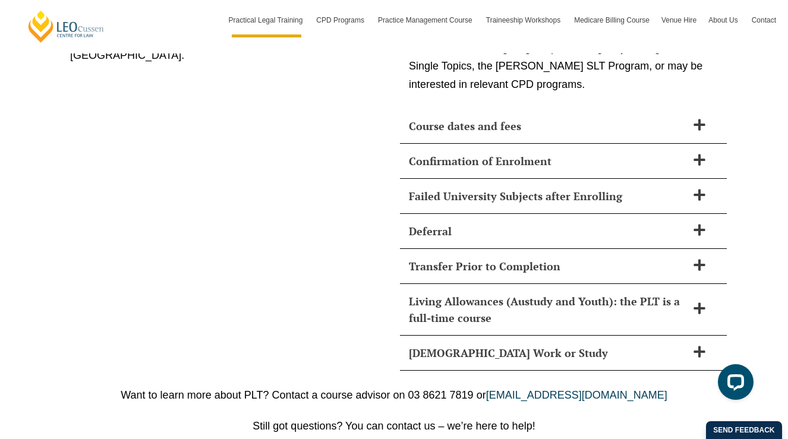
scroll to position [6737, 0]
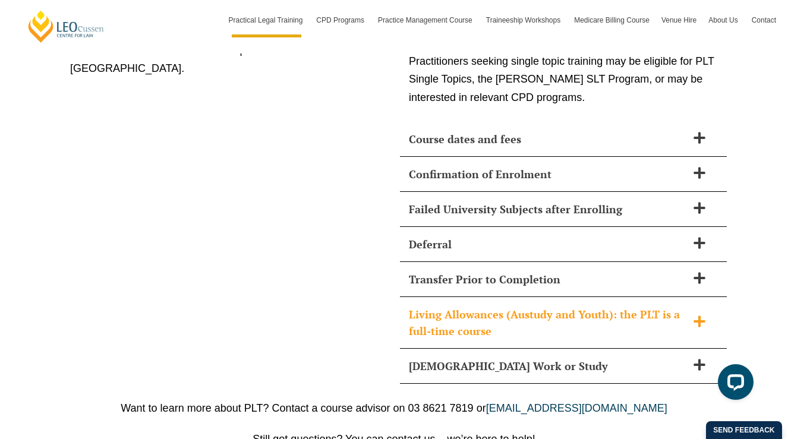
click at [510, 306] on span "Living Allowances (Austudy and Youth): the PLT is a full-time course" at bounding box center [548, 322] width 278 height 33
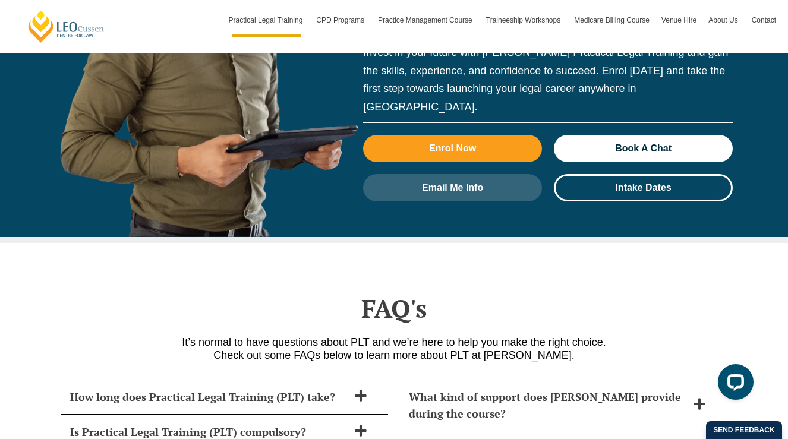
scroll to position [5228, 0]
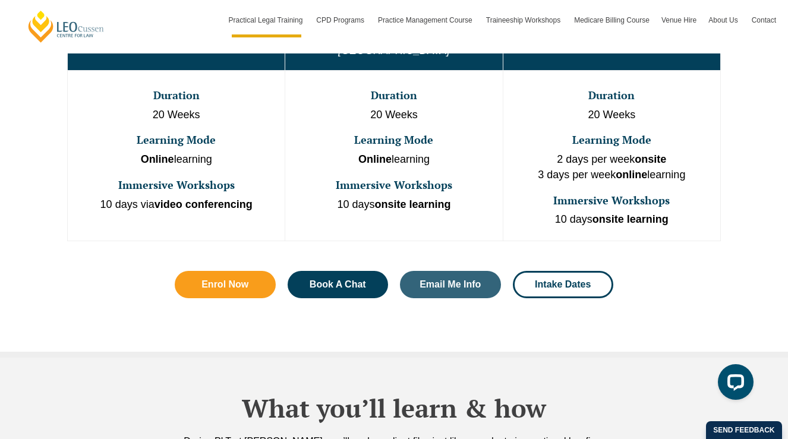
scroll to position [0, 0]
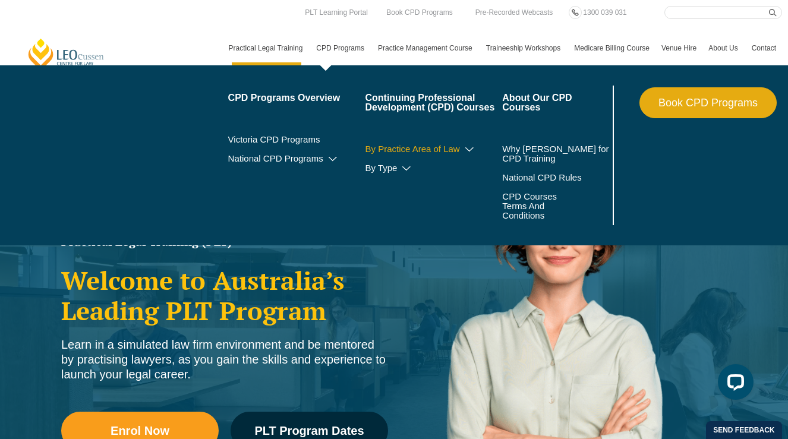
click at [448, 151] on link "By Practice Area of Law" at bounding box center [433, 149] width 137 height 10
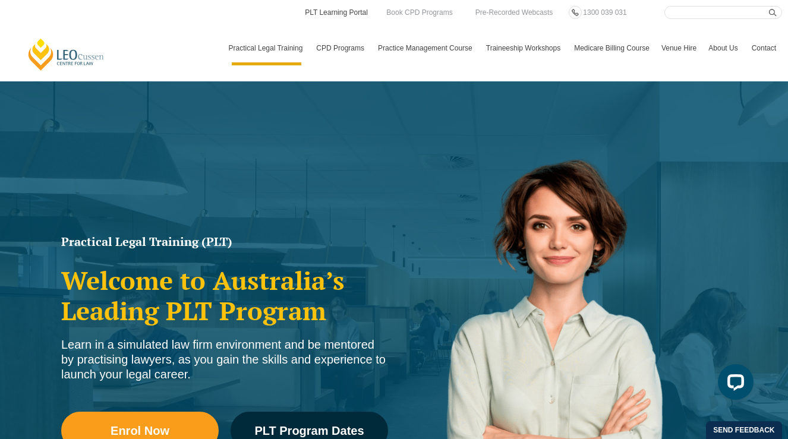
click at [344, 8] on link "PLT Learning Portal" at bounding box center [335, 12] width 65 height 13
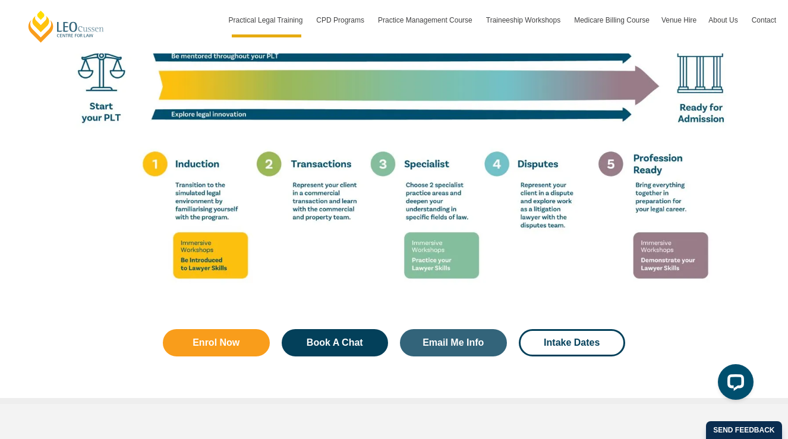
scroll to position [2186, 0]
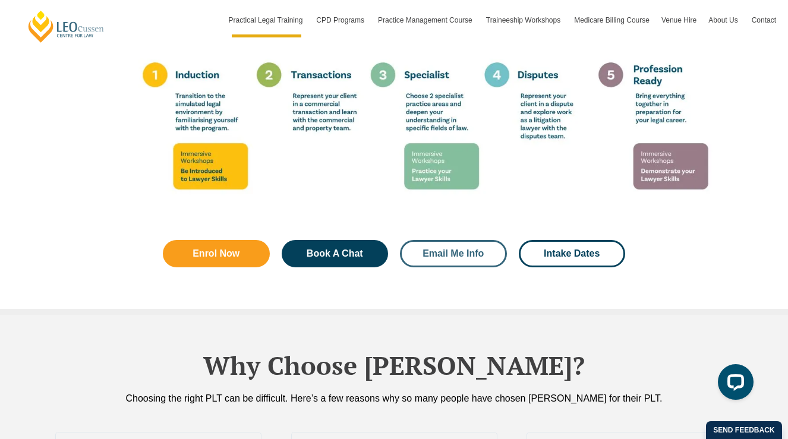
click at [454, 249] on span "Email Me Info" at bounding box center [452, 254] width 61 height 10
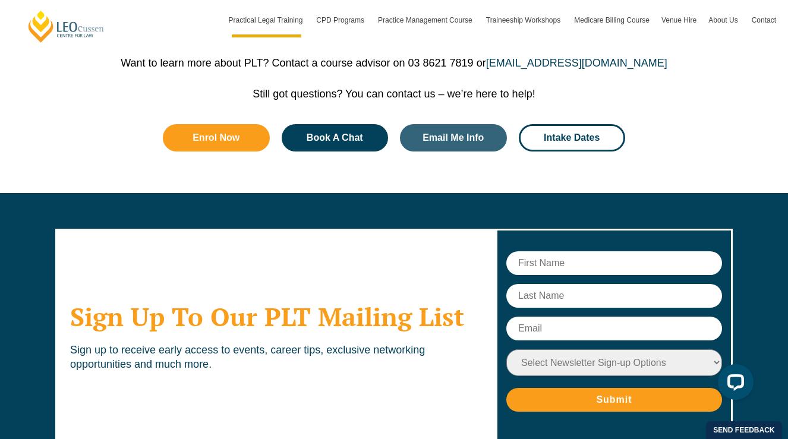
scroll to position [6779, 0]
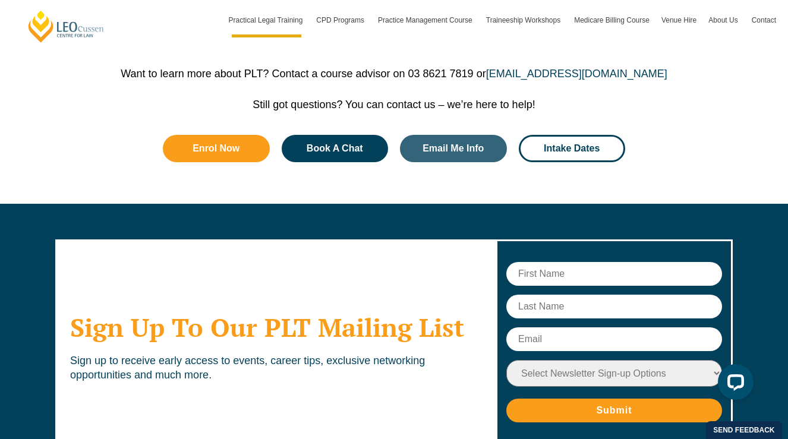
click at [593, 262] on input "text" at bounding box center [614, 274] width 216 height 24
type input "Rong (Lisa)"
type input "Zheng"
type input "blinklisa0616@gmail.com"
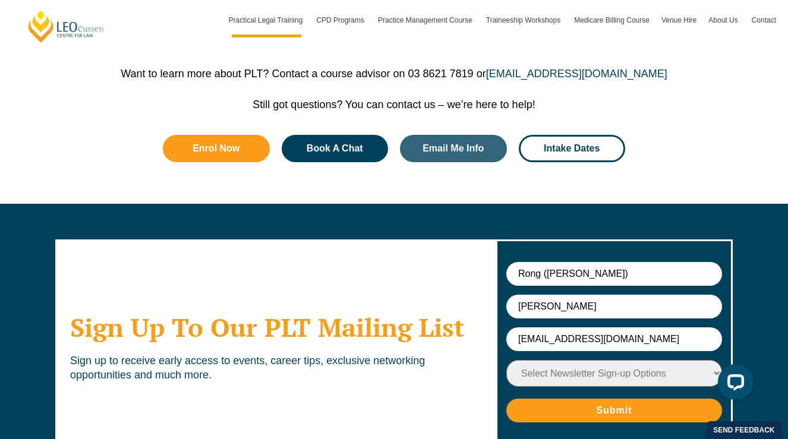
click at [580, 360] on select "Select Newsletter Sign-up Options Practical Legal Training - VIC Practical Lega…" at bounding box center [614, 373] width 216 height 27
select select "tfa_9"
click at [506, 360] on select "Select Newsletter Sign-up Options Practical Legal Training - VIC Practical Lega…" at bounding box center [614, 373] width 216 height 27
click at [597, 399] on input "Submit" at bounding box center [614, 411] width 216 height 24
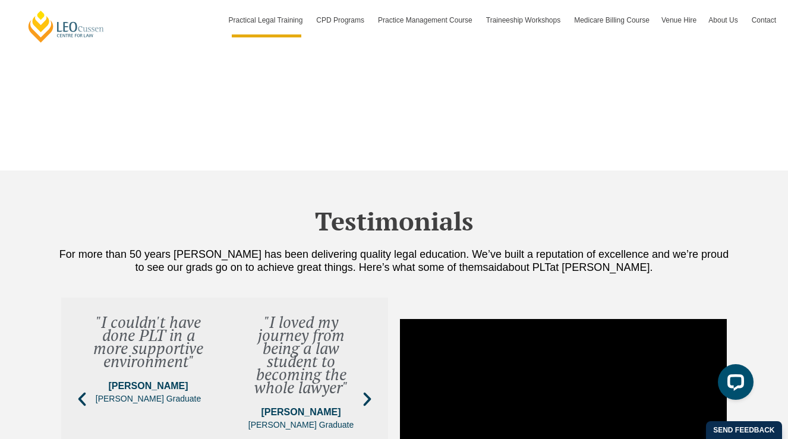
scroll to position [3888, 0]
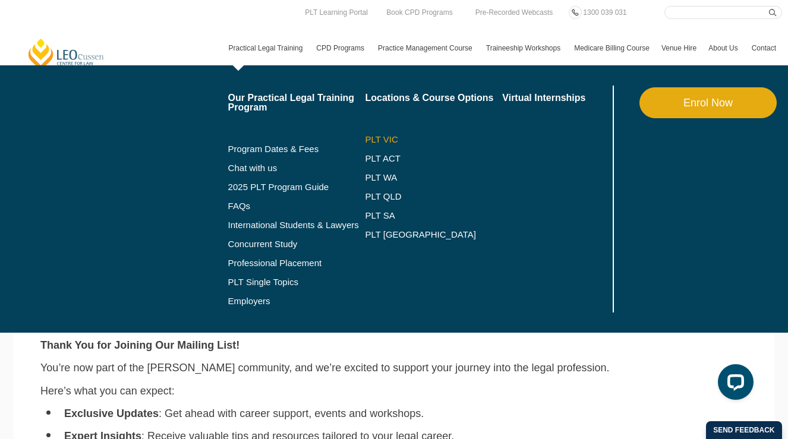
click at [368, 140] on link "PLT VIC" at bounding box center [433, 140] width 137 height 10
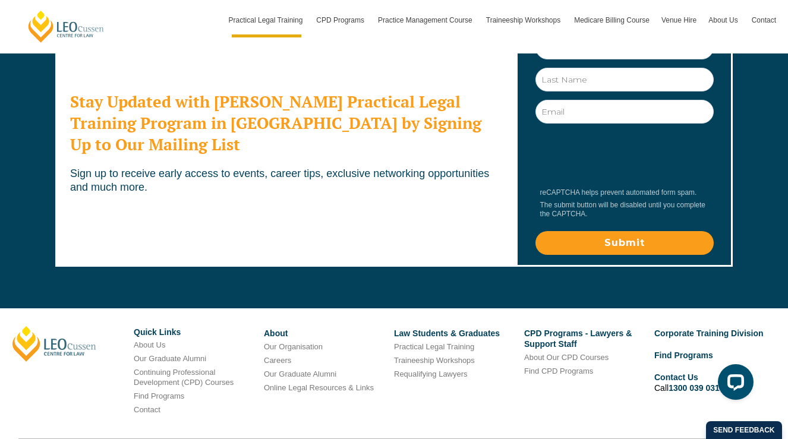
scroll to position [6610, 0]
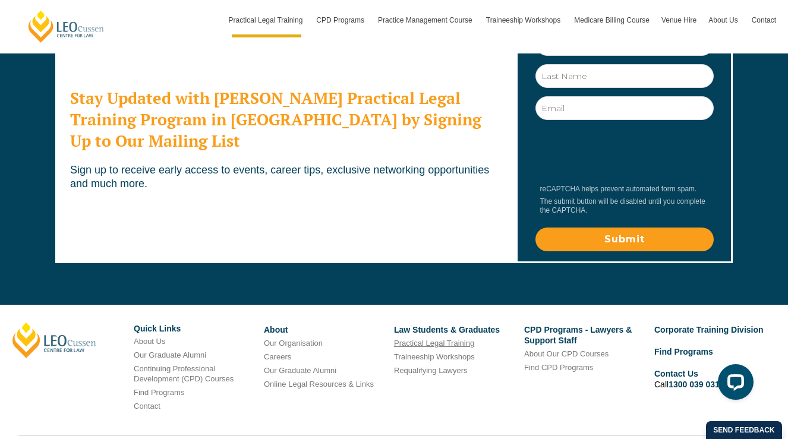
click at [459, 339] on link "Practical Legal Training" at bounding box center [434, 343] width 80 height 9
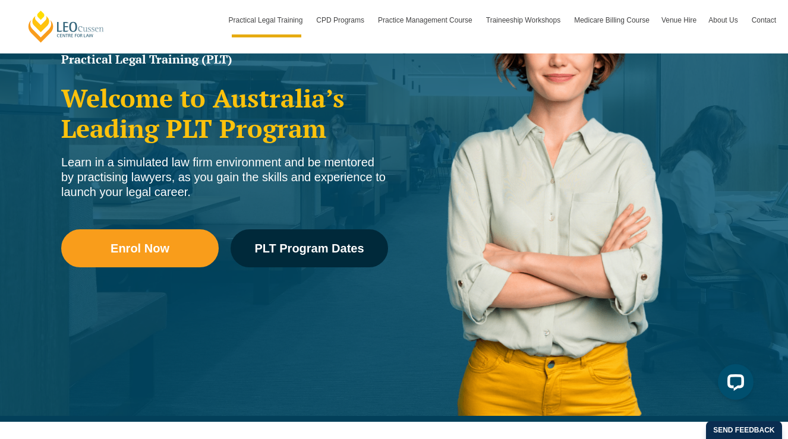
scroll to position [183, 0]
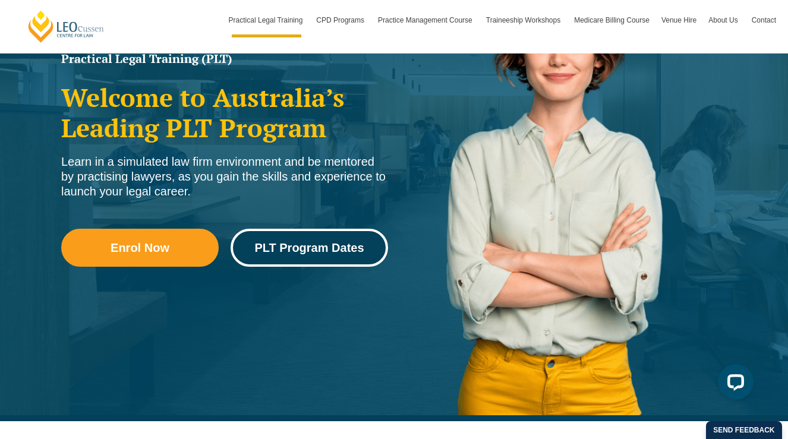
click at [305, 249] on span "PLT Program Dates" at bounding box center [308, 248] width 109 height 12
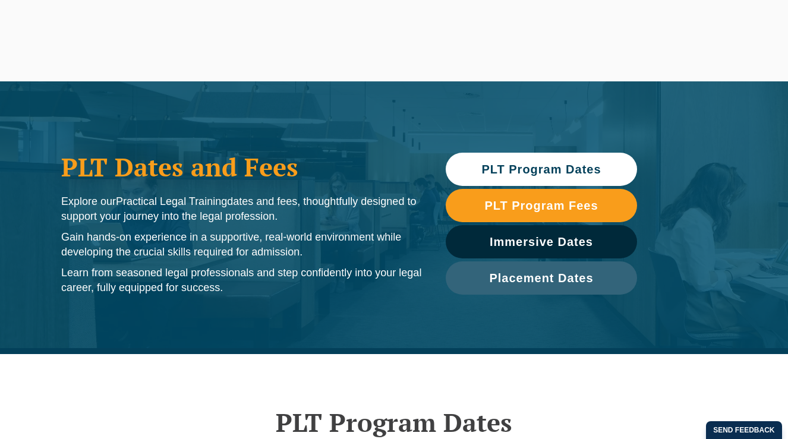
click at [486, 159] on link "PLT Program Dates" at bounding box center [540, 169] width 191 height 33
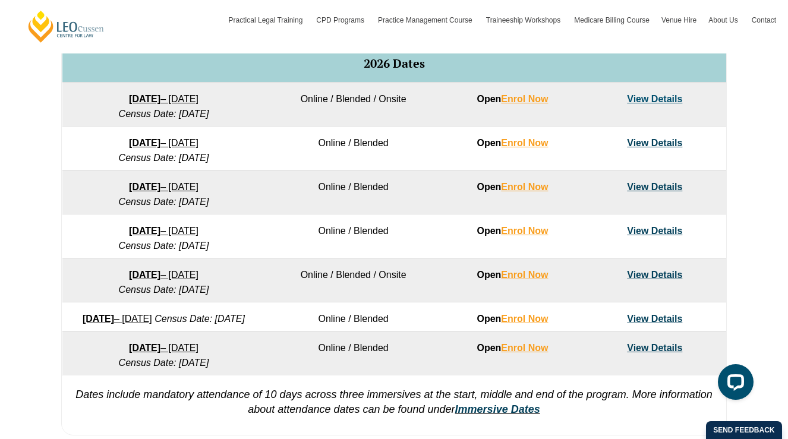
scroll to position [779, 0]
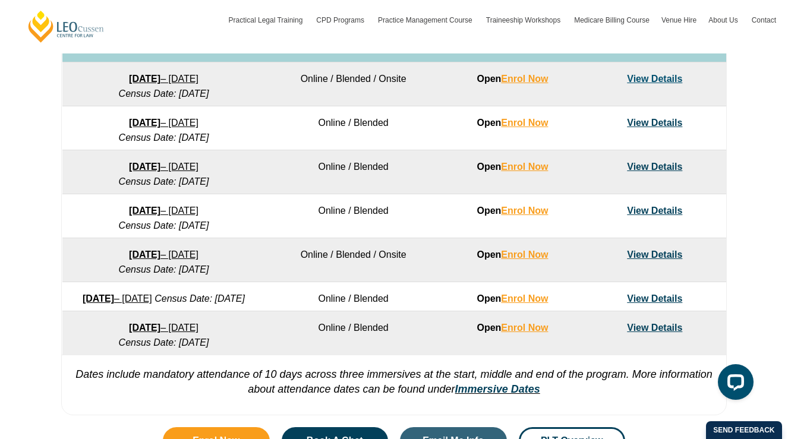
click at [654, 213] on link "View Details" at bounding box center [654, 210] width 55 height 10
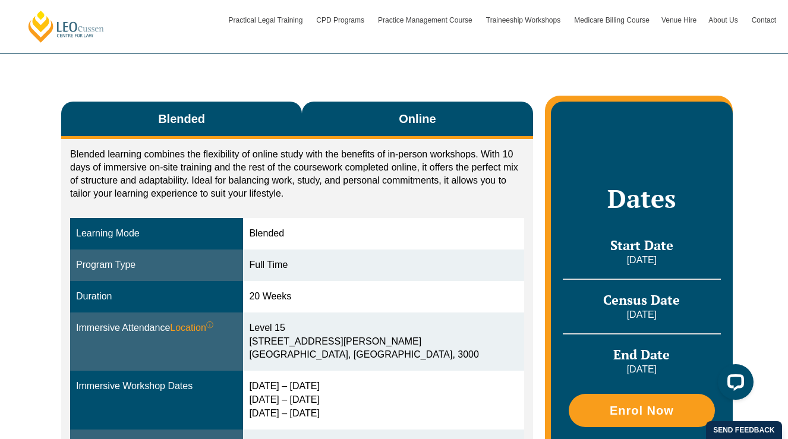
scroll to position [167, 0]
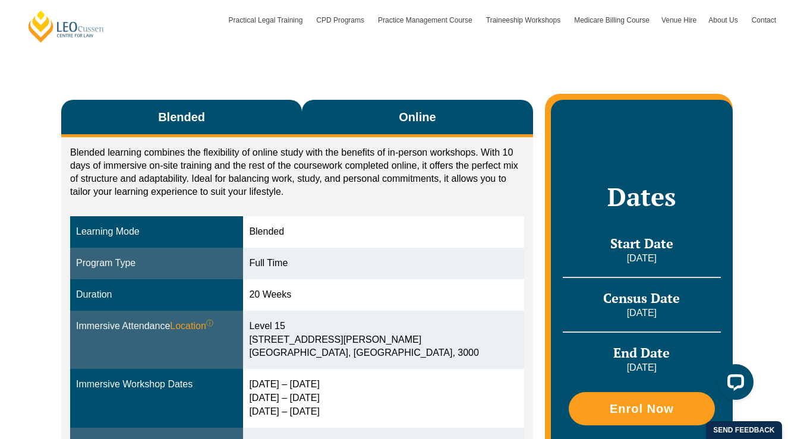
click at [410, 128] on button "Online" at bounding box center [417, 118] width 231 height 37
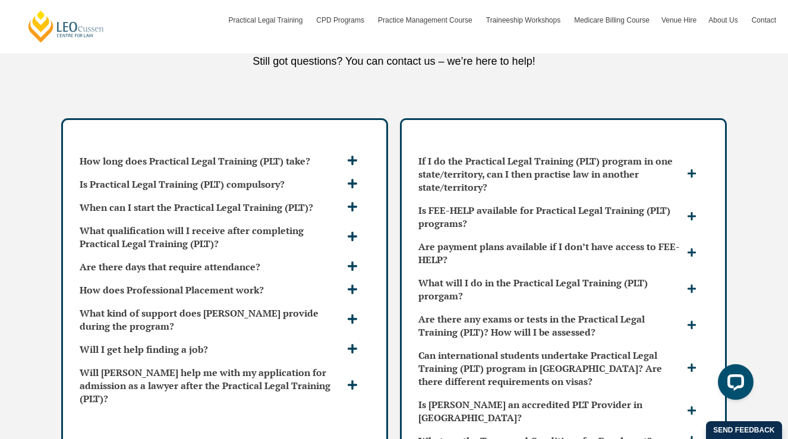
scroll to position [3114, 0]
click at [279, 261] on h3 "Are there days that require attendance?" at bounding box center [212, 267] width 264 height 13
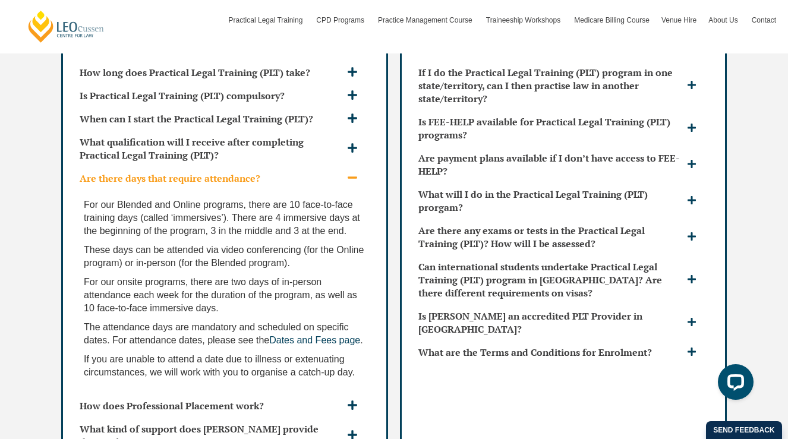
scroll to position [3204, 0]
click at [287, 189] on div "For our Blended and Online programs, there are 10 face-to-face training days (c…" at bounding box center [224, 291] width 299 height 204
click at [289, 166] on div "Are there days that require attendance?" at bounding box center [224, 177] width 299 height 23
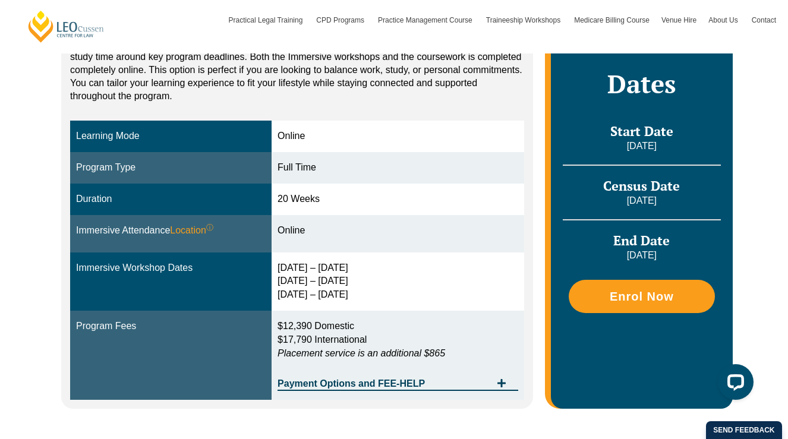
scroll to position [284, 0]
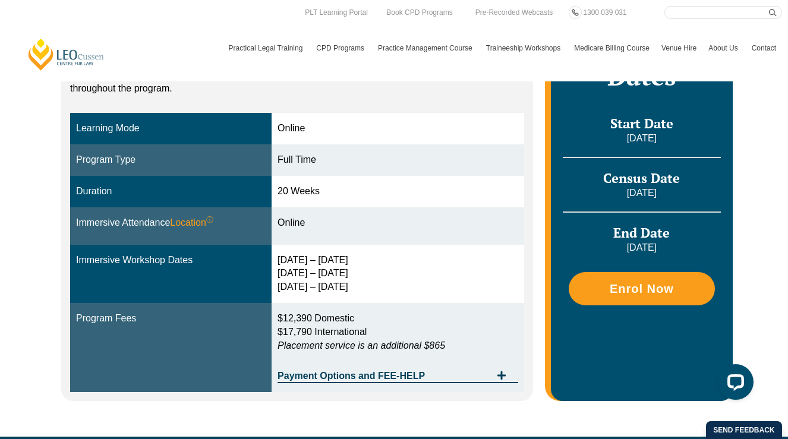
drag, startPoint x: 282, startPoint y: 272, endPoint x: 384, endPoint y: 271, distance: 102.2
click at [384, 272] on div "30 Jun – 3 Jul 2026 9 – 11 Sep 2026 28 – 30 Oct 2026" at bounding box center [397, 274] width 241 height 41
click at [384, 275] on div "30 Jun – 3 Jul 2026 9 – 11 Sep 2026 28 – 30 Oct 2026" at bounding box center [397, 274] width 241 height 41
click at [710, 233] on h3 "End Date" at bounding box center [641, 232] width 158 height 17
click at [501, 371] on icon "Tabs. Open items with Enter or Space, close with Escape and navigate using the …" at bounding box center [501, 375] width 8 height 8
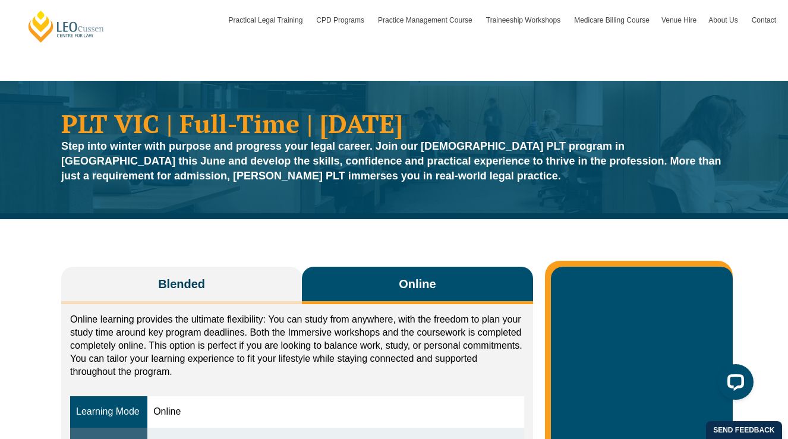
scroll to position [0, 0]
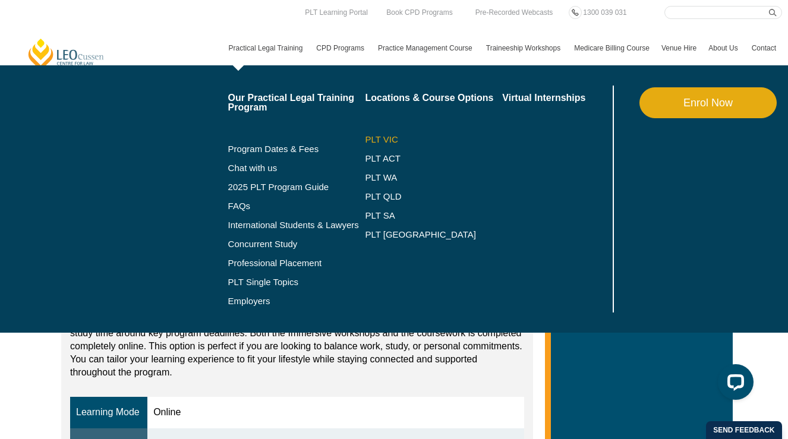
click at [374, 135] on link "PLT VIC" at bounding box center [433, 140] width 137 height 10
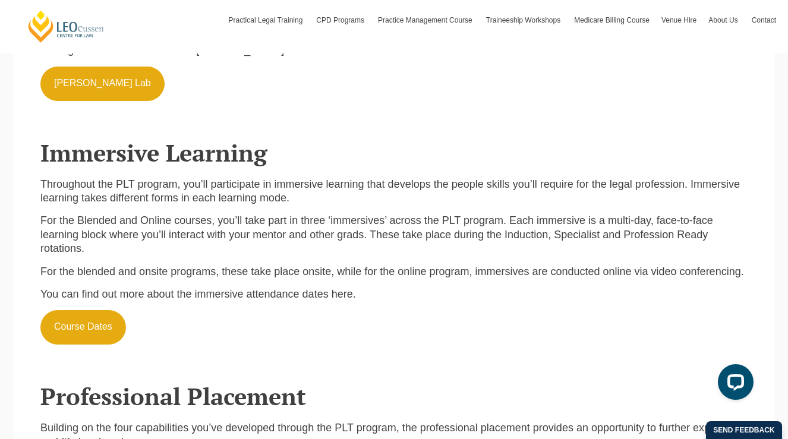
scroll to position [2655, 0]
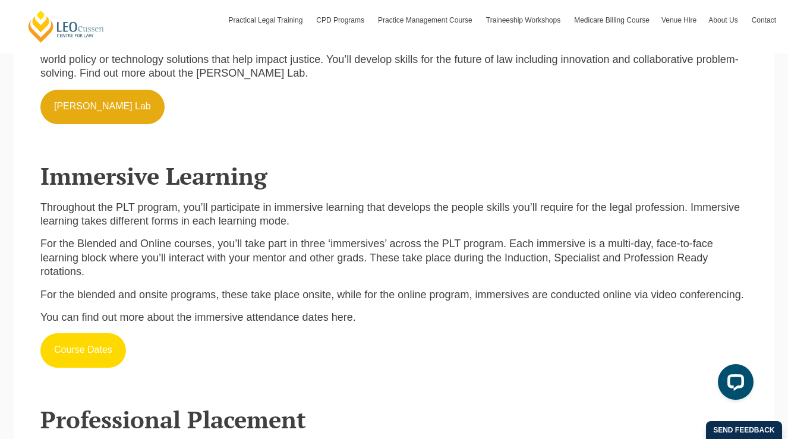
click at [94, 333] on link "Course Dates" at bounding box center [83, 350] width 86 height 34
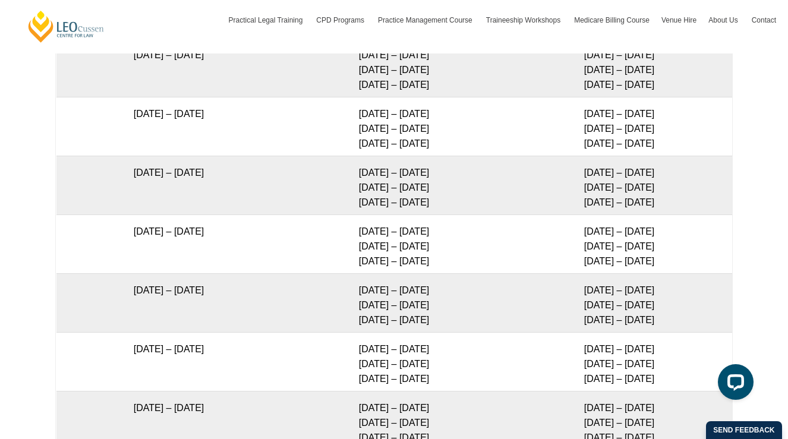
scroll to position [2250, 0]
drag, startPoint x: 97, startPoint y: 232, endPoint x: 441, endPoint y: 261, distance: 344.5
click at [441, 261] on tr "22 June 2026 – 6 November 2026 29 Jun – 2 Jul 2026 8 – 10 Sep 2026 27 – 29 Oct …" at bounding box center [393, 242] width 675 height 59
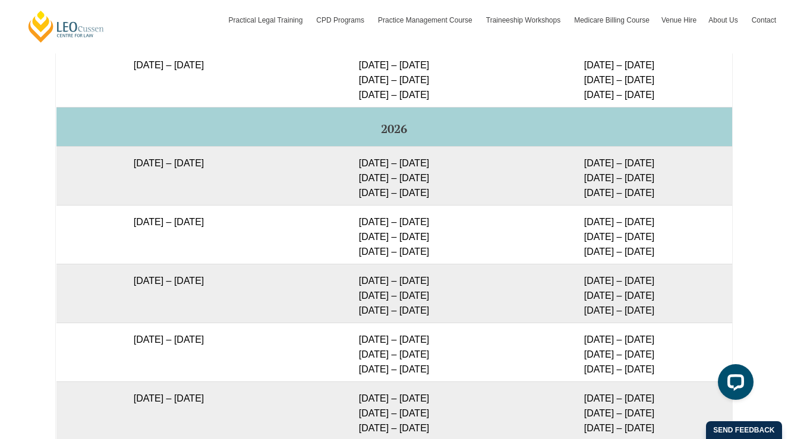
scroll to position [2146, 0]
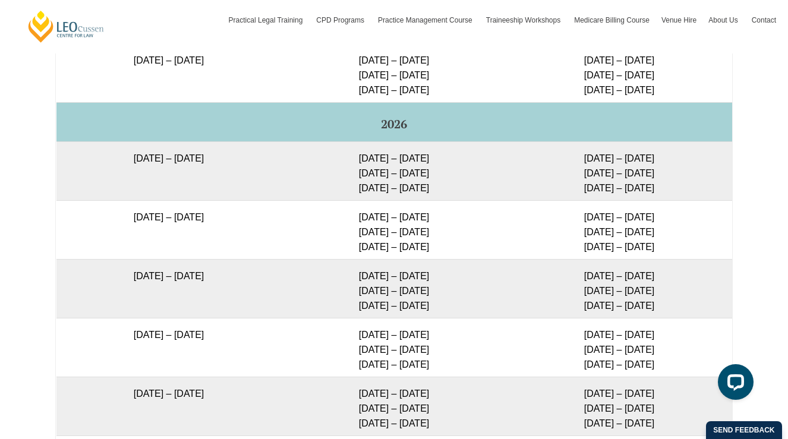
drag, startPoint x: 573, startPoint y: 340, endPoint x: 656, endPoint y: 366, distance: 87.2
click at [657, 366] on td "30 June – 3 Jul 2026 9 – 11 Sep 2026 28 – 30 Oct 2026" at bounding box center [619, 347] width 225 height 59
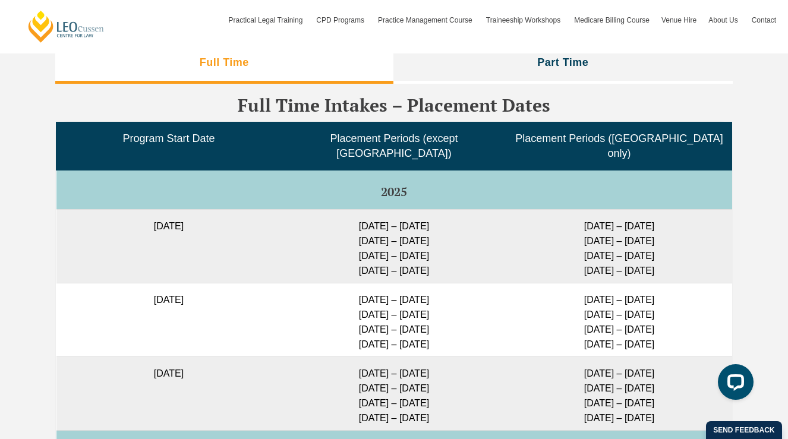
scroll to position [2990, 0]
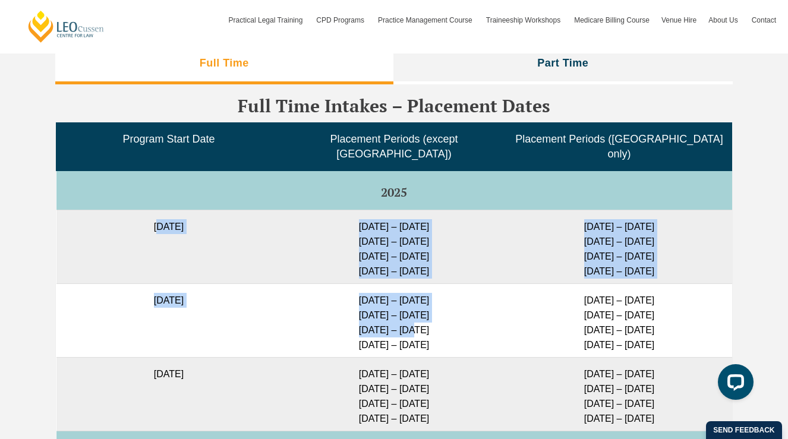
drag, startPoint x: 141, startPoint y: 213, endPoint x: 399, endPoint y: 320, distance: 279.6
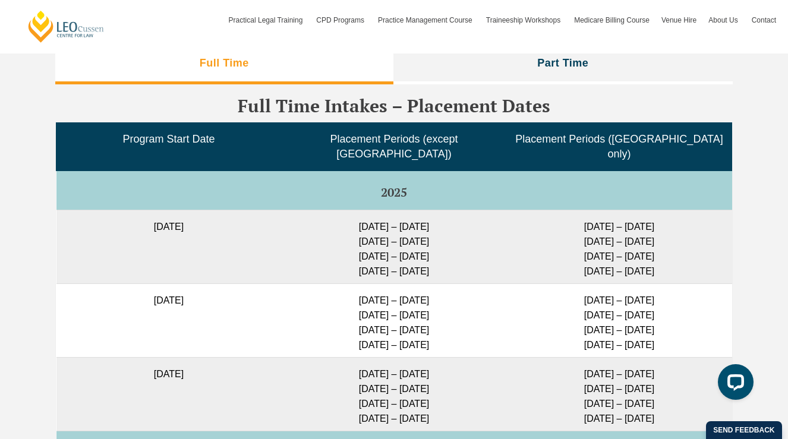
click at [396, 252] on td "27 Jan – 16 Feb 2026 23 Feb – 16 March 2026 11 May – 29 May 2026 6 July – 24 Ju…" at bounding box center [394, 247] width 225 height 74
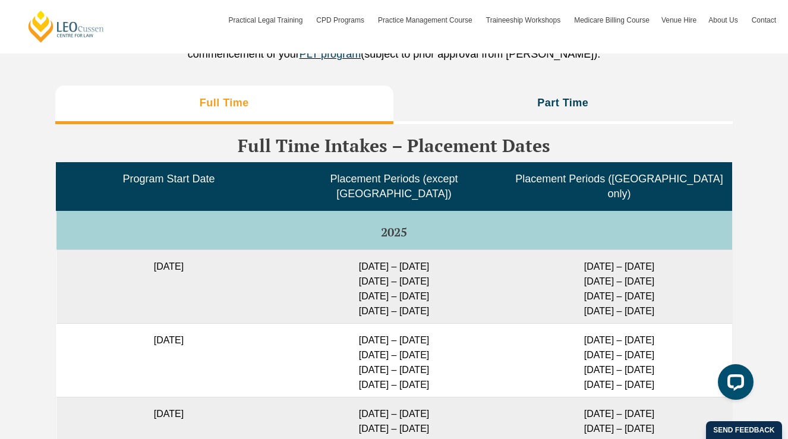
scroll to position [2952, 0]
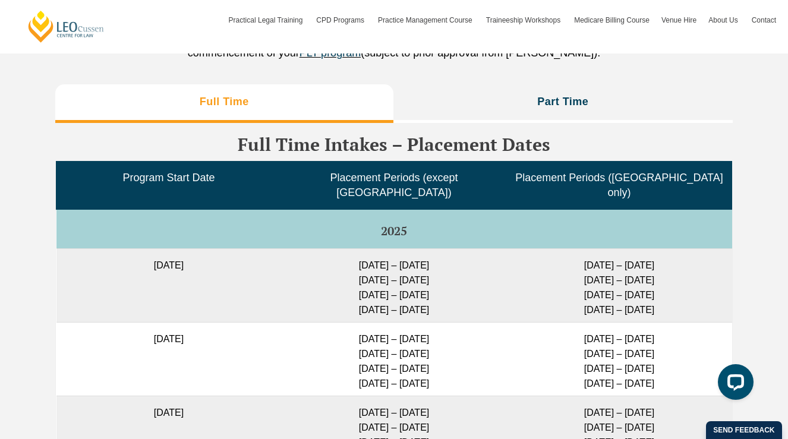
drag, startPoint x: 346, startPoint y: 251, endPoint x: 448, endPoint y: 290, distance: 108.9
click at [448, 292] on td "27 Jan – 16 Feb 2026 23 Feb – 16 March 2026 11 May – 29 May 2026 6 July – 24 Ju…" at bounding box center [394, 285] width 225 height 74
click at [469, 279] on td "27 Jan – 16 Feb 2026 23 Feb – 16 March 2026 11 May – 29 May 2026 6 July – 24 Ju…" at bounding box center [394, 285] width 225 height 74
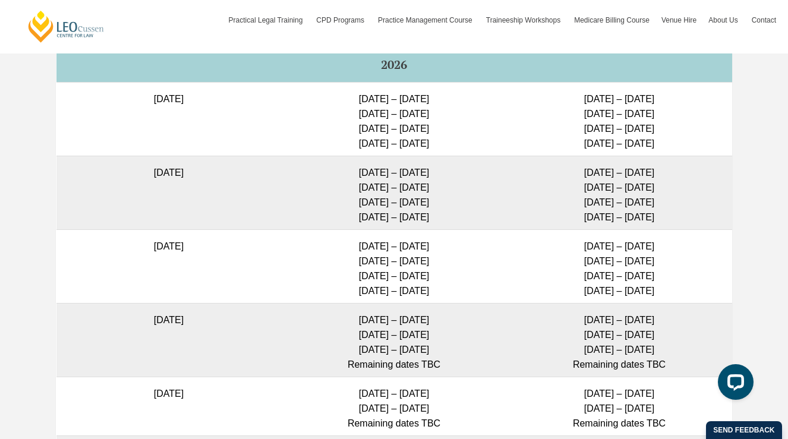
scroll to position [3385, 0]
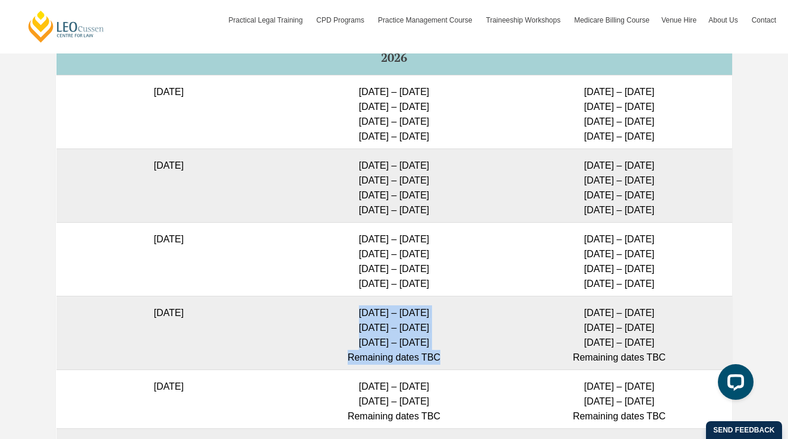
drag, startPoint x: 357, startPoint y: 298, endPoint x: 451, endPoint y: 346, distance: 106.0
click at [451, 346] on td "9 – 27 Nov 2026 1 – 19 Feb 2027 10 – 28 May 2027 Remaining dates TBC" at bounding box center [394, 333] width 225 height 74
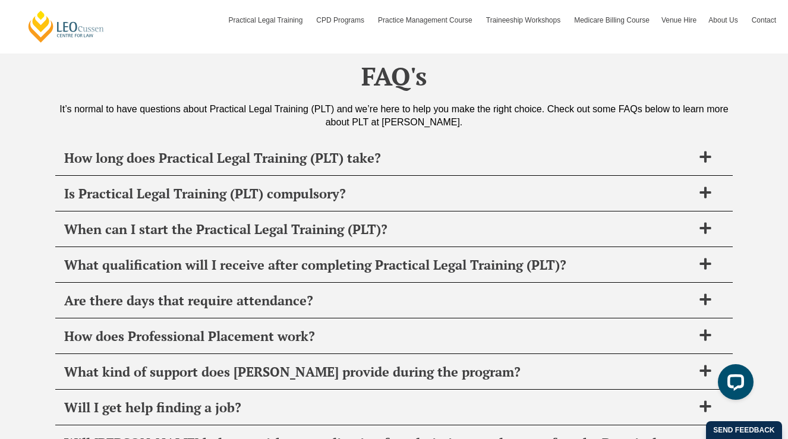
scroll to position [4584, 0]
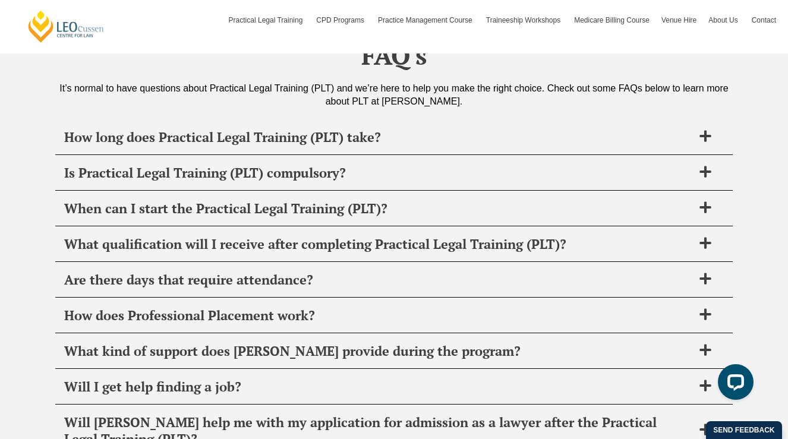
click at [448, 271] on span "Are there days that require attendance?" at bounding box center [378, 279] width 628 height 17
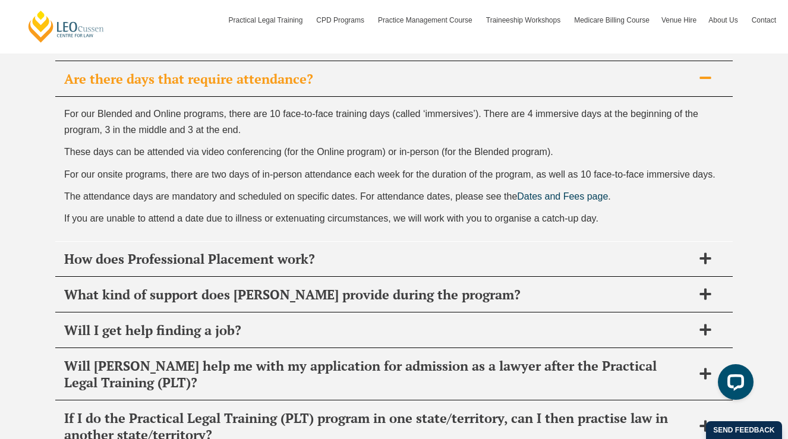
scroll to position [4785, 0]
drag, startPoint x: 387, startPoint y: 206, endPoint x: 277, endPoint y: 201, distance: 110.6
click at [277, 213] on span "If you are unable to attend a date due to illness or extenuating circumstances,…" at bounding box center [331, 218] width 534 height 10
copy span "extenuating circumstances"
click at [523, 213] on span "If you are unable to attend a date due to illness or extenuating circumstances,…" at bounding box center [331, 218] width 534 height 10
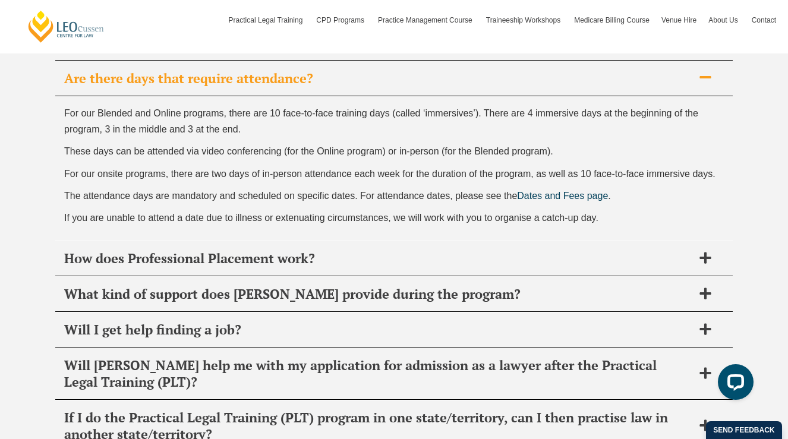
click at [400, 210] on p "If you are unable to attend a date due to illness or extenuating circumstances,…" at bounding box center [393, 218] width 659 height 16
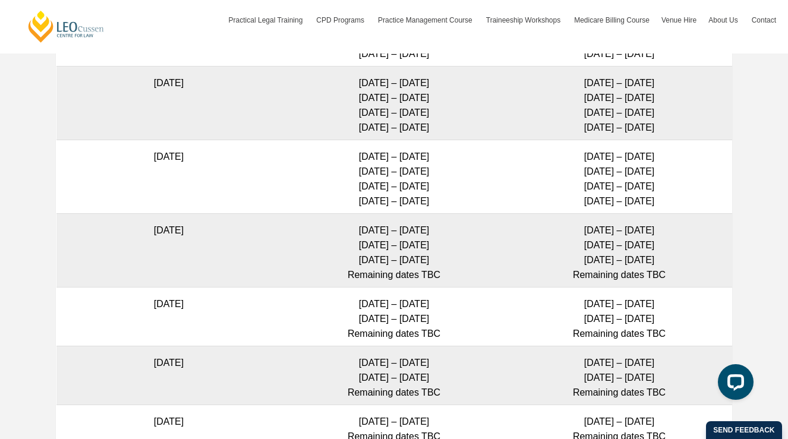
scroll to position [3457, 0]
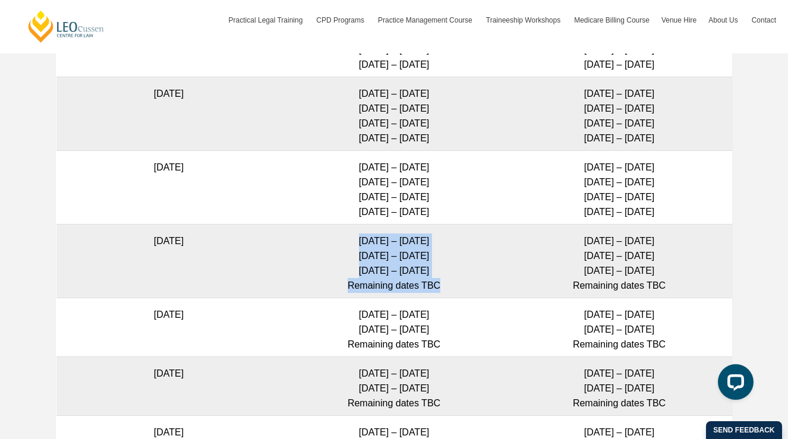
drag, startPoint x: 353, startPoint y: 225, endPoint x: 447, endPoint y: 273, distance: 105.7
click at [448, 273] on td "9 – 27 Nov 2026 1 – 19 Feb 2027 10 – 28 May 2027 Remaining dates TBC" at bounding box center [394, 261] width 225 height 74
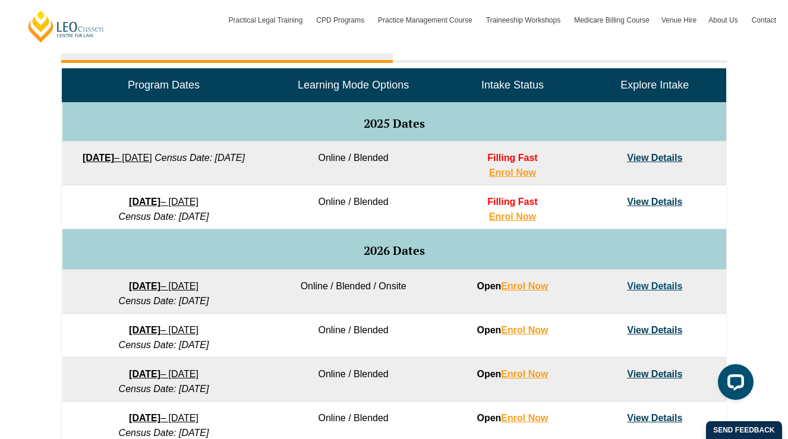
scroll to position [584, 0]
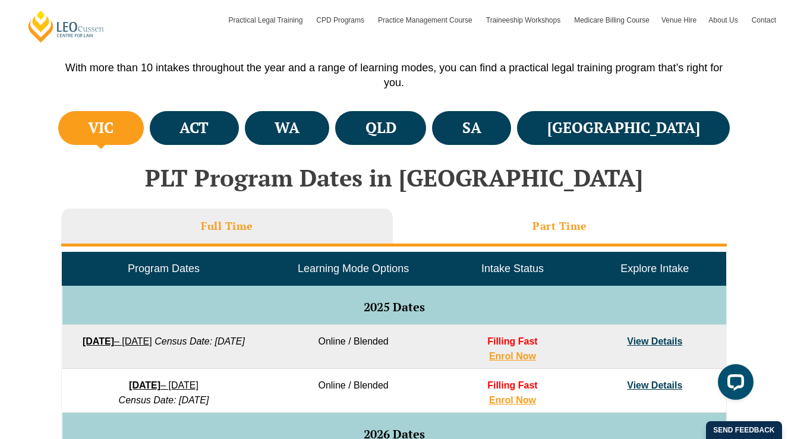
click at [521, 227] on li "Part Time" at bounding box center [560, 227] width 334 height 38
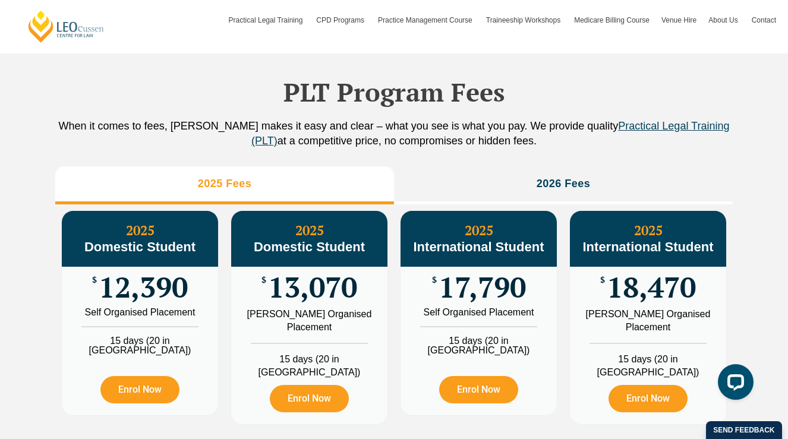
scroll to position [1135, 0]
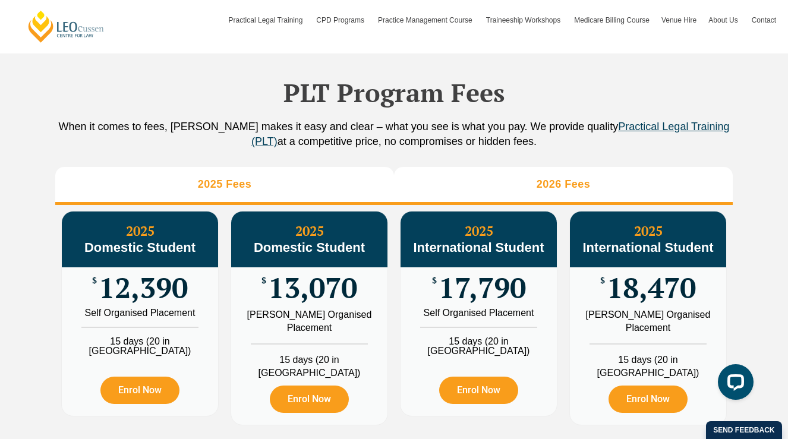
click at [511, 199] on li "2026 Fees" at bounding box center [563, 186] width 339 height 38
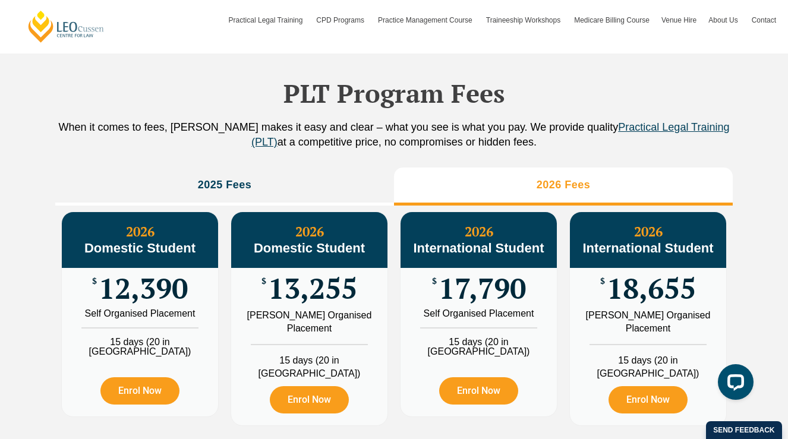
scroll to position [1124, 0]
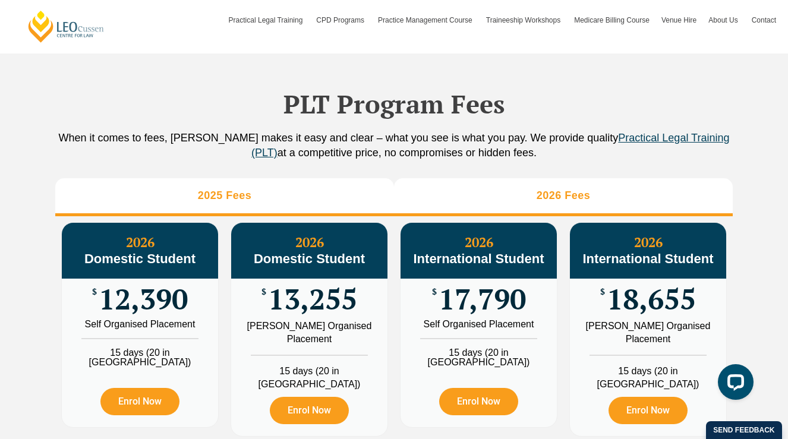
click at [303, 192] on li "2025 Fees" at bounding box center [224, 197] width 339 height 38
click at [532, 198] on li "2026 Fees" at bounding box center [563, 197] width 339 height 38
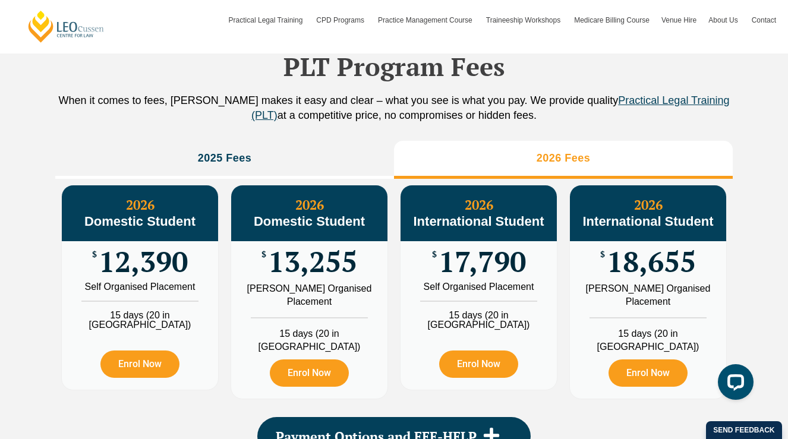
scroll to position [1162, 0]
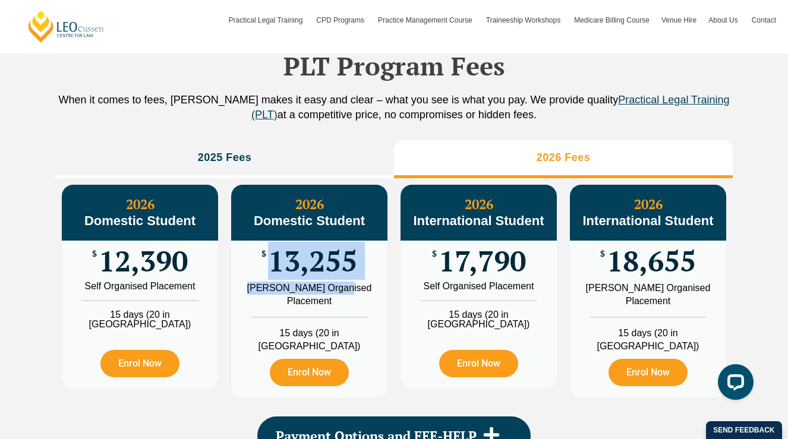
drag, startPoint x: 264, startPoint y: 257, endPoint x: 349, endPoint y: 283, distance: 89.4
click at [350, 284] on div "2026 Domestic Student $ 13,255 Leo Cussen Organised Placement 15 days (20 in WA…" at bounding box center [309, 291] width 156 height 213
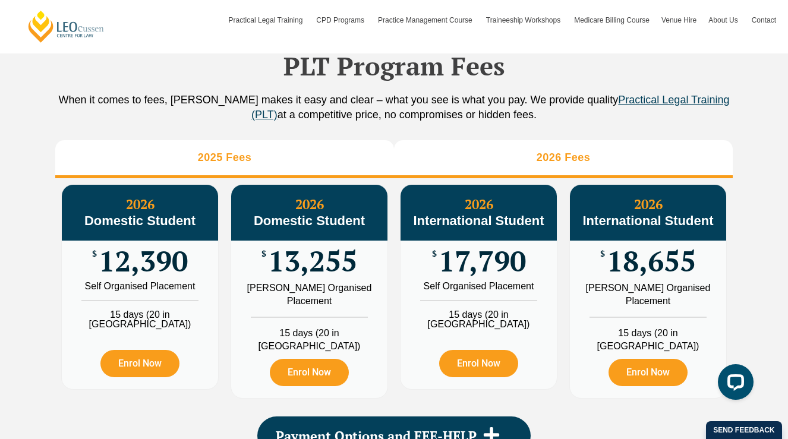
click at [363, 163] on li "2025 Fees" at bounding box center [224, 159] width 339 height 38
click at [494, 156] on li "2026 Fees" at bounding box center [563, 159] width 339 height 38
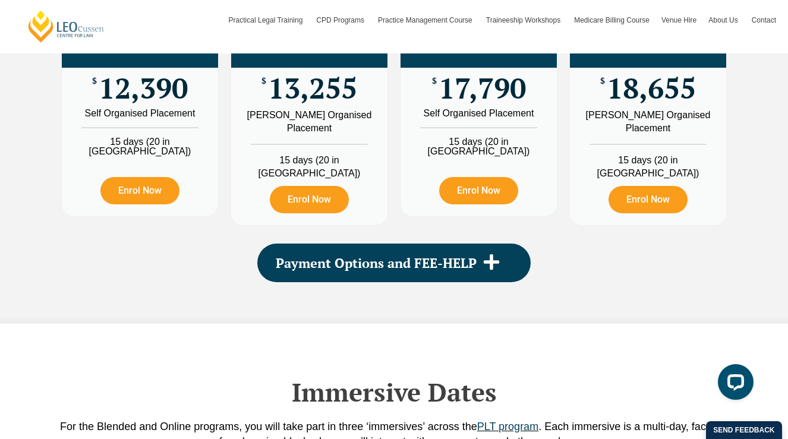
click at [397, 258] on div "Payment Options and FEE-HELP" at bounding box center [393, 263] width 273 height 39
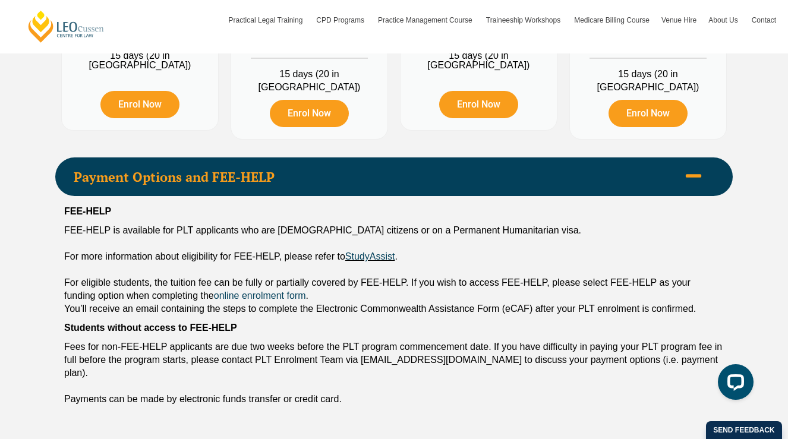
scroll to position [1462, 0]
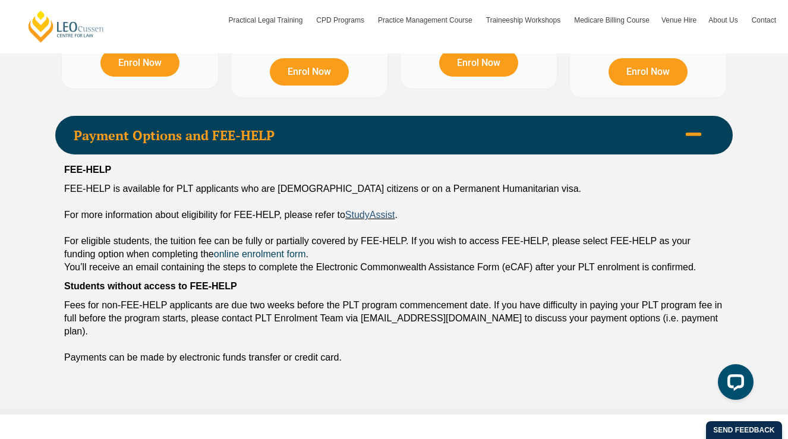
click at [371, 210] on link "StudyAssist" at bounding box center [370, 215] width 50 height 10
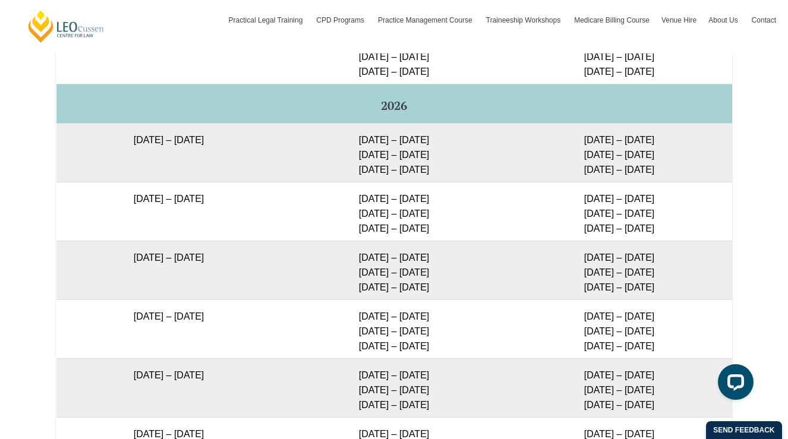
scroll to position [2224, 0]
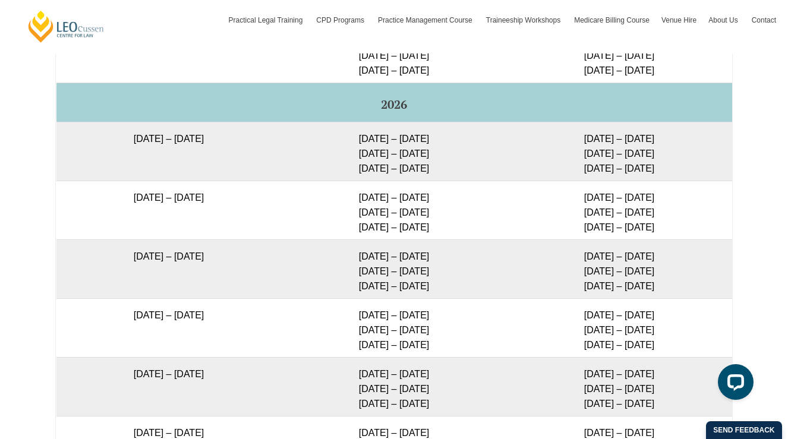
drag, startPoint x: 574, startPoint y: 287, endPoint x: 646, endPoint y: 283, distance: 72.6
click at [656, 321] on td "30 June – 3 Jul 2026 9 – 11 Sep 2026 28 – 30 Oct 2026" at bounding box center [619, 327] width 225 height 59
click at [603, 357] on td "11 – 14 Aug 2026 21 – 23 Oct 2026 9 – 11 Dec 2026" at bounding box center [619, 386] width 225 height 59
drag, startPoint x: 584, startPoint y: 349, endPoint x: 664, endPoint y: 366, distance: 81.4
click at [665, 367] on td "11 – 14 Aug 2026 21 – 23 Oct 2026 9 – 11 Dec 2026" at bounding box center [619, 386] width 225 height 59
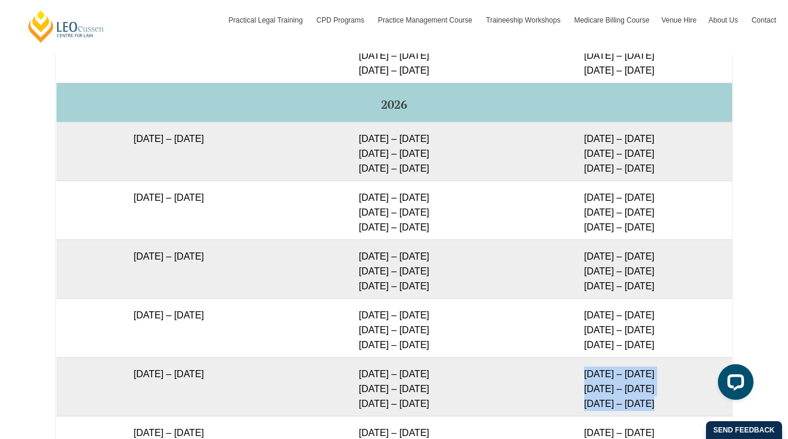
drag, startPoint x: 584, startPoint y: 348, endPoint x: 657, endPoint y: 372, distance: 76.8
click at [657, 372] on td "11 – 14 Aug 2026 21 – 23 Oct 2026 9 – 11 Dec 2026" at bounding box center [619, 386] width 225 height 59
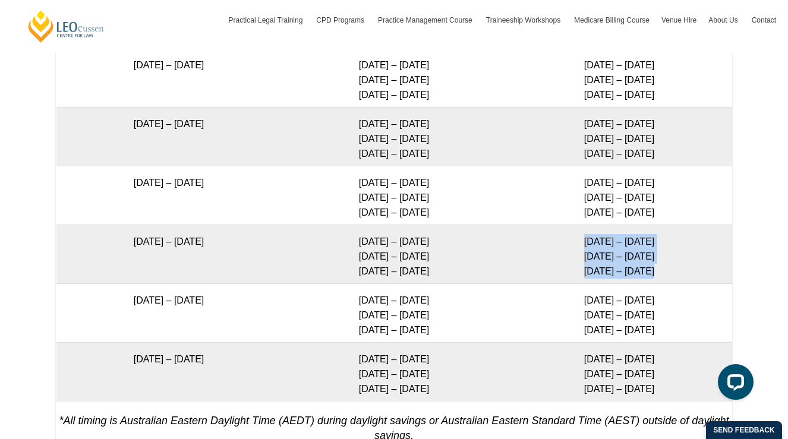
scroll to position [2354, 0]
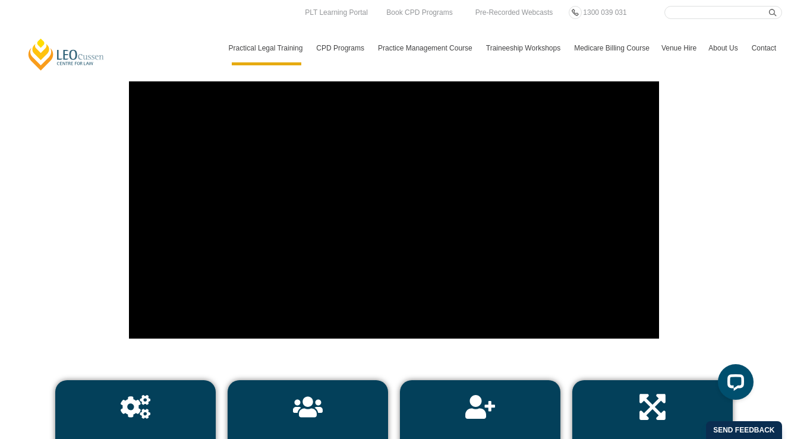
scroll to position [3792, 0]
